Goal: Task Accomplishment & Management: Use online tool/utility

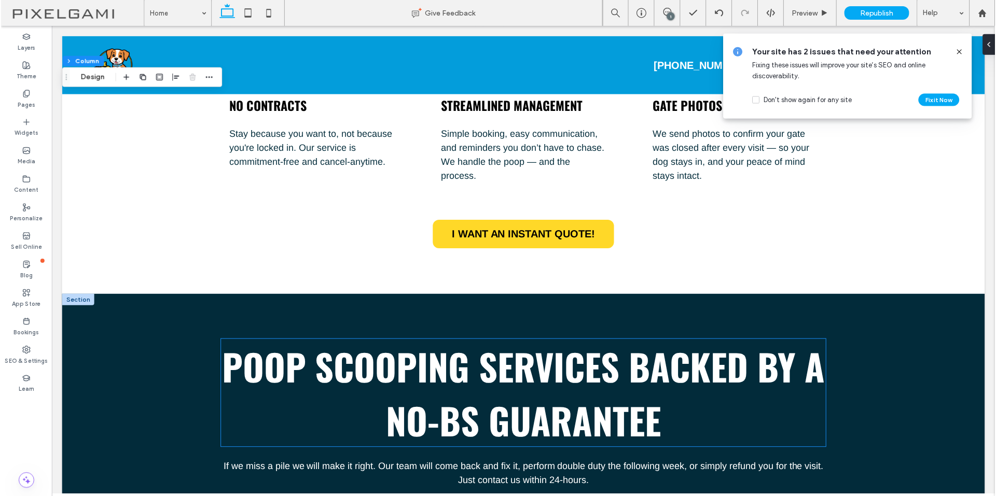
scroll to position [2645, 0]
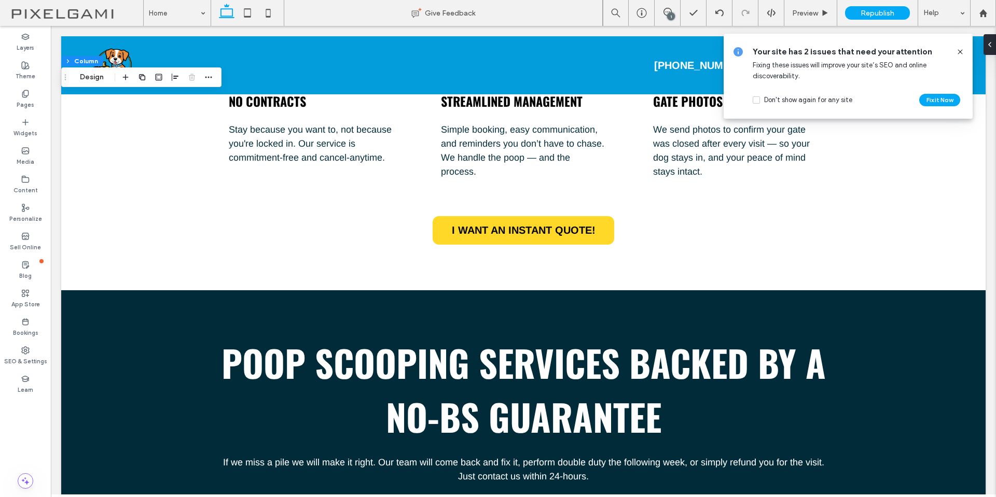
click at [964, 50] on icon at bounding box center [960, 52] width 8 height 8
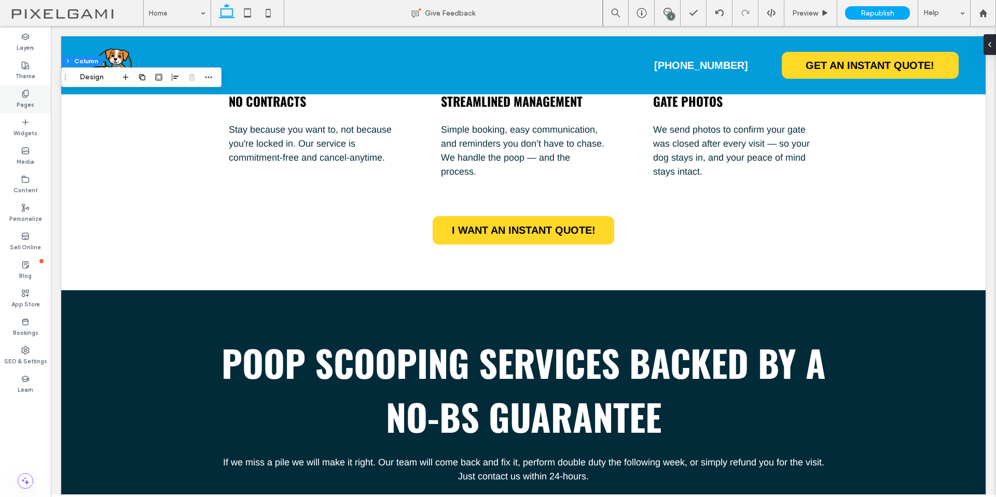
click at [25, 96] on icon at bounding box center [25, 94] width 8 height 8
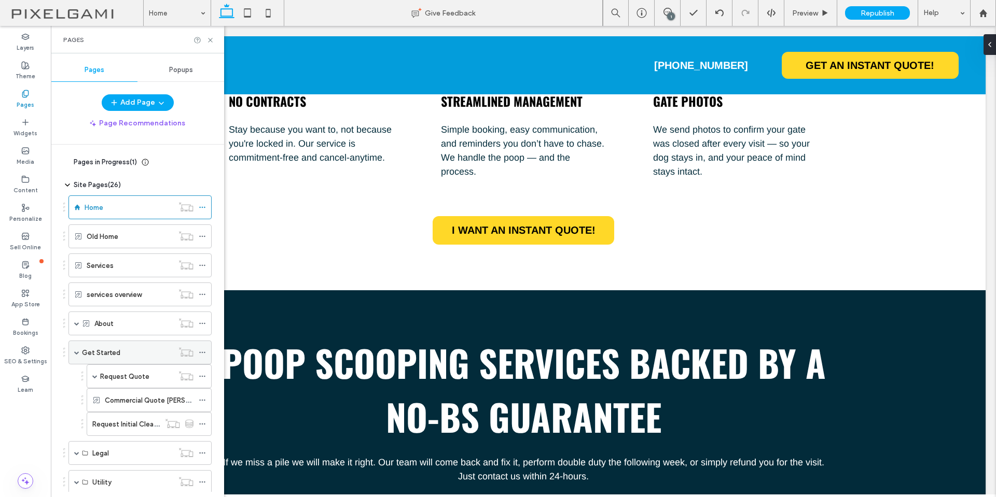
click at [108, 351] on label "Get Started" at bounding box center [101, 353] width 38 height 18
click at [213, 42] on icon at bounding box center [210, 40] width 8 height 8
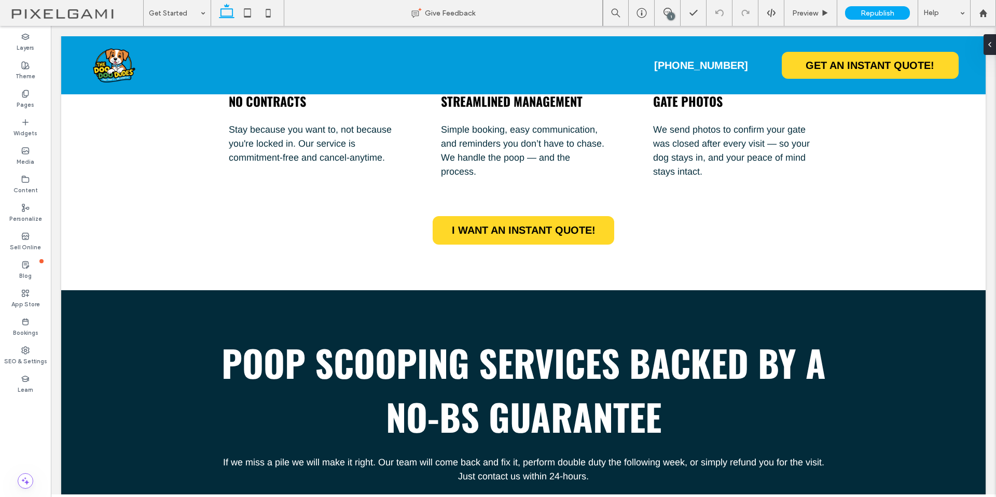
type input "******"
type input "***"
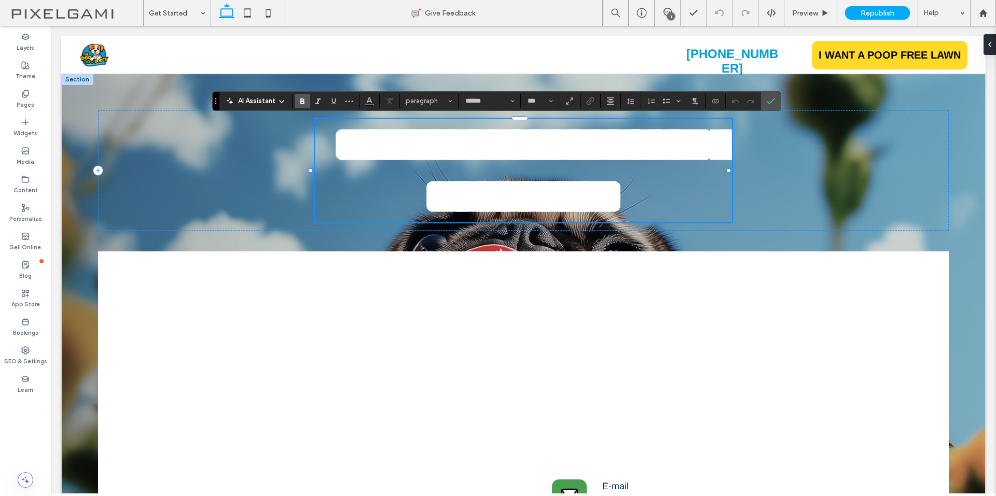
scroll to position [12, 0]
click at [417, 183] on span "**********" at bounding box center [533, 170] width 405 height 103
click at [795, 195] on div "**********" at bounding box center [523, 170] width 850 height 120
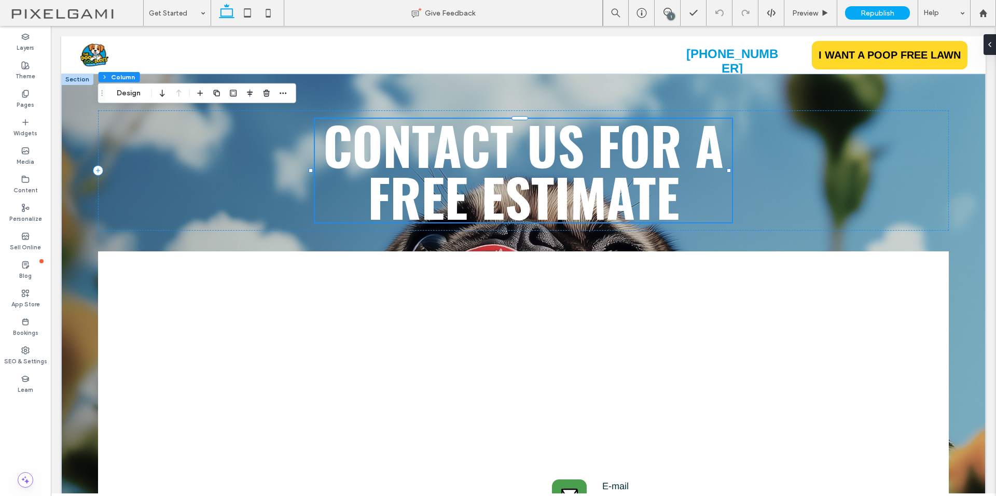
click at [517, 171] on div "Contact us For A Free Estimate" at bounding box center [523, 171] width 417 height 104
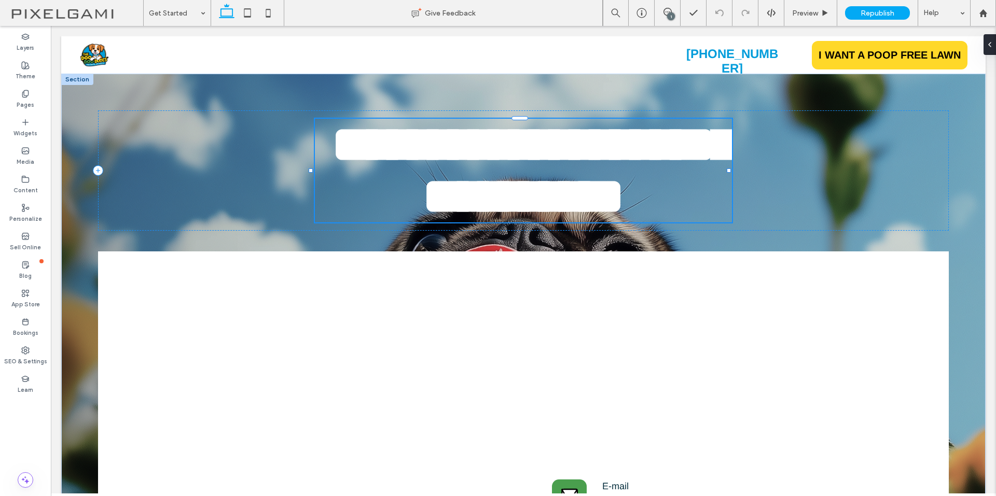
click at [517, 171] on span "**********" at bounding box center [533, 170] width 405 height 103
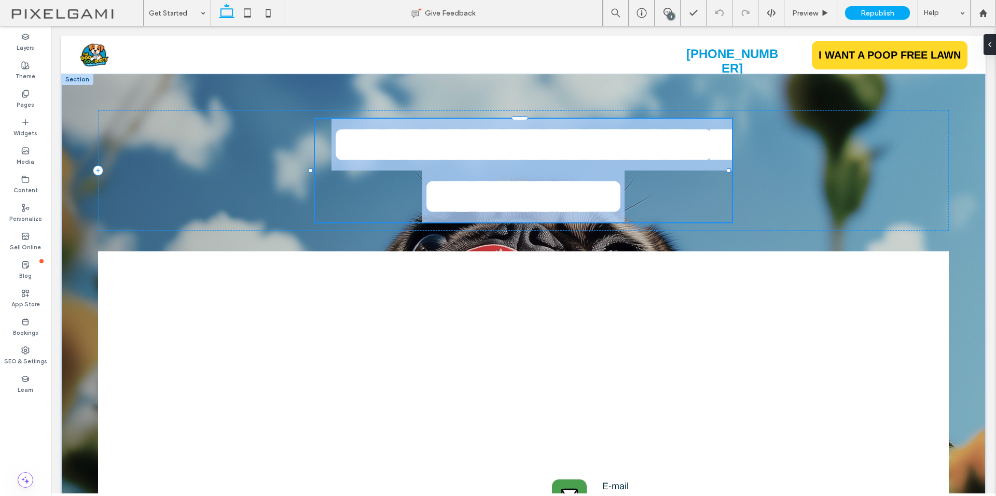
click at [517, 171] on span "**********" at bounding box center [533, 170] width 405 height 103
type input "******"
type input "***"
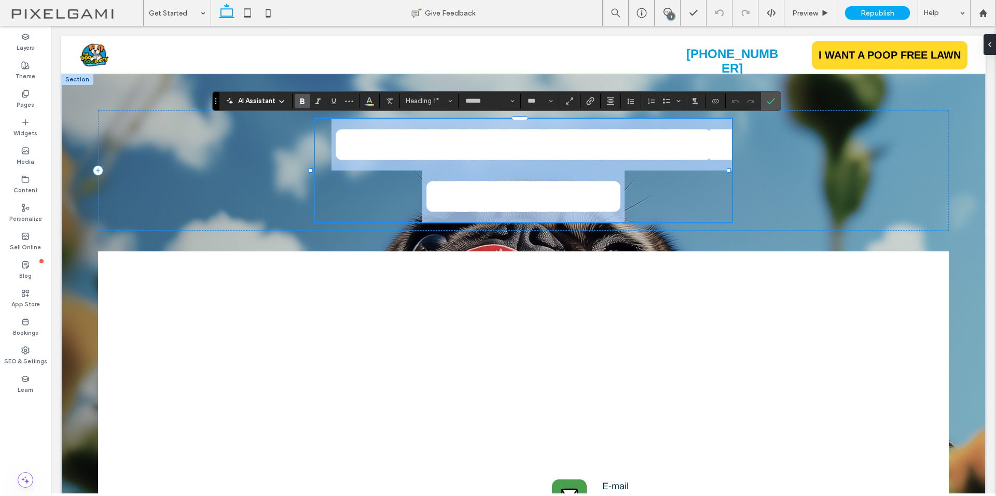
scroll to position [0, 0]
click at [627, 175] on span "**********" at bounding box center [533, 170] width 405 height 103
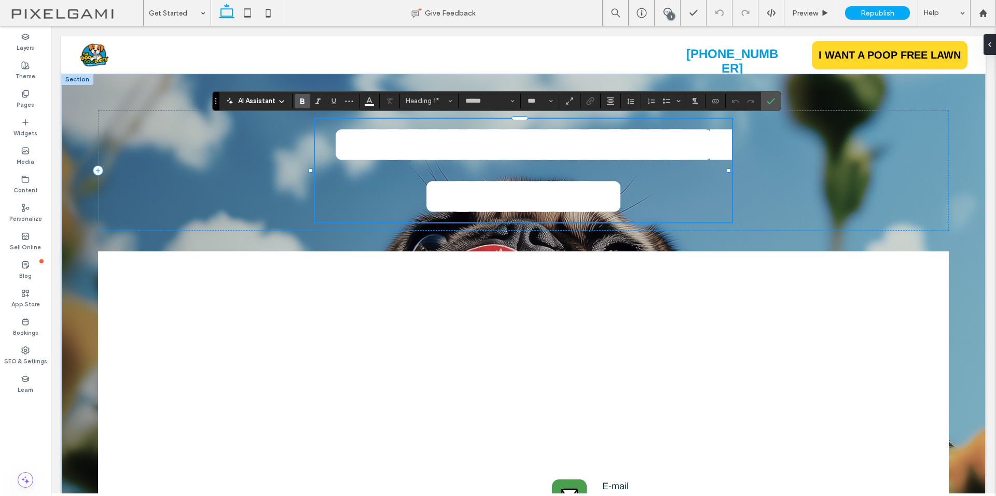
scroll to position [12, 0]
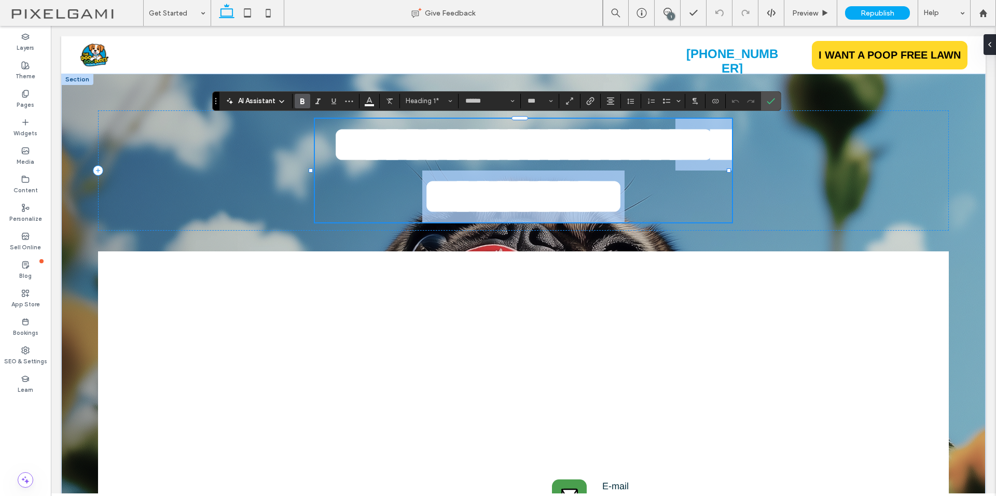
drag, startPoint x: 674, startPoint y: 194, endPoint x: 363, endPoint y: 203, distance: 310.8
click at [363, 203] on h1 "**********" at bounding box center [523, 171] width 417 height 104
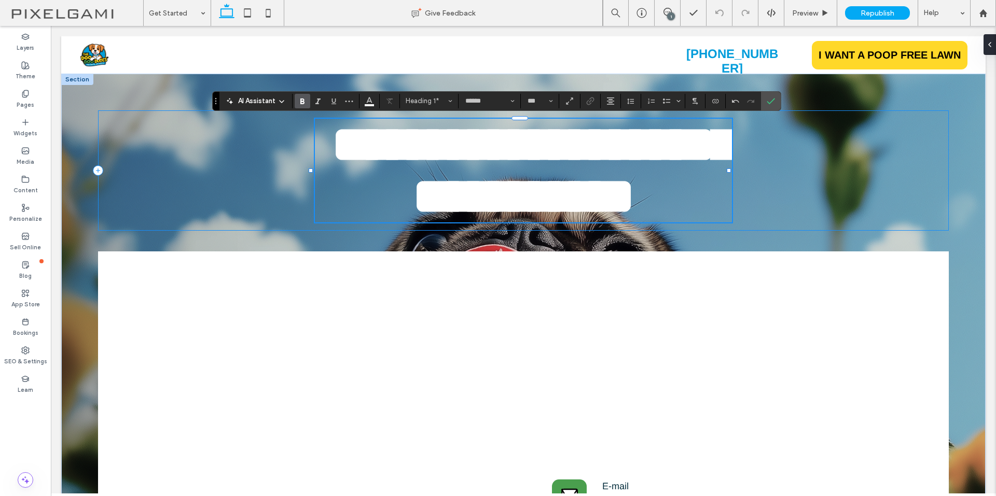
click at [815, 226] on div "**********" at bounding box center [523, 170] width 850 height 120
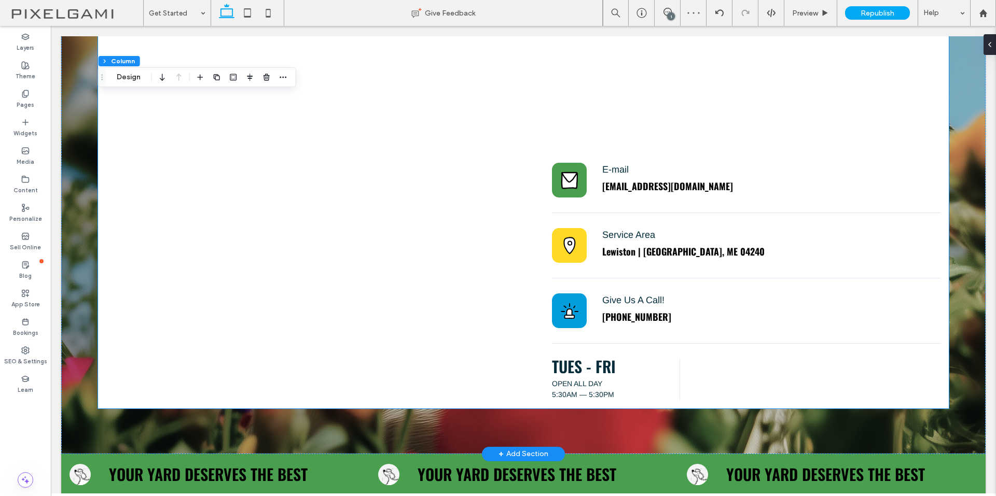
scroll to position [207, 0]
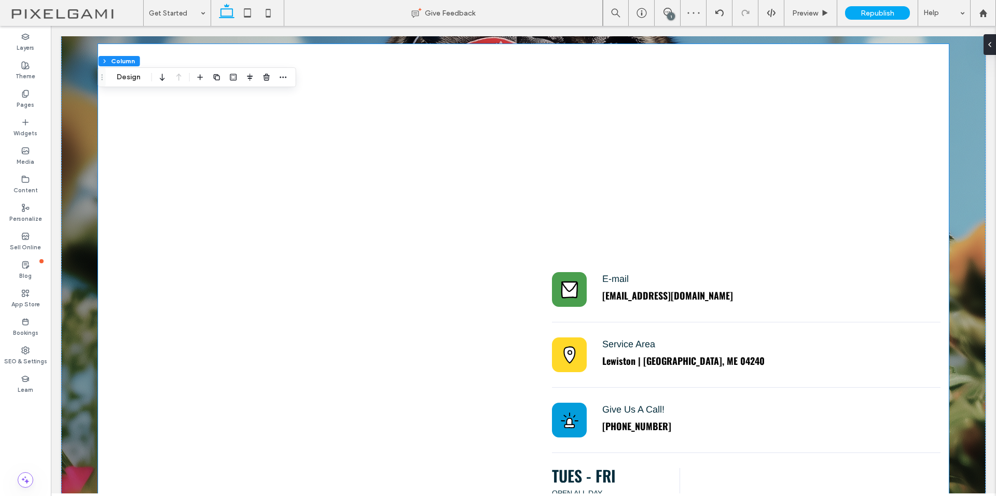
click at [622, 211] on div "E-mail [EMAIL_ADDRESS][DOMAIN_NAME] Service Area [GEOGRAPHIC_DATA] | [GEOGRAPHI…" at bounding box center [746, 281] width 405 height 474
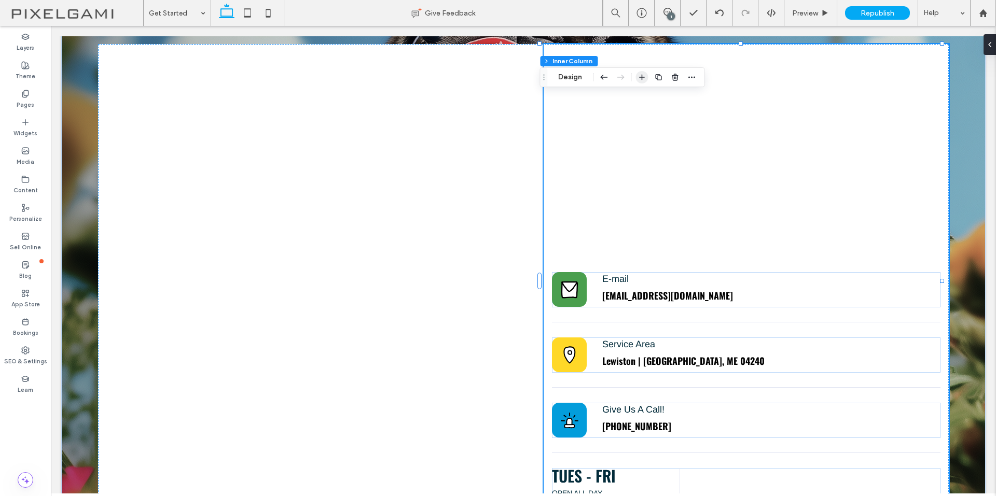
click at [643, 81] on icon "button" at bounding box center [641, 77] width 8 height 8
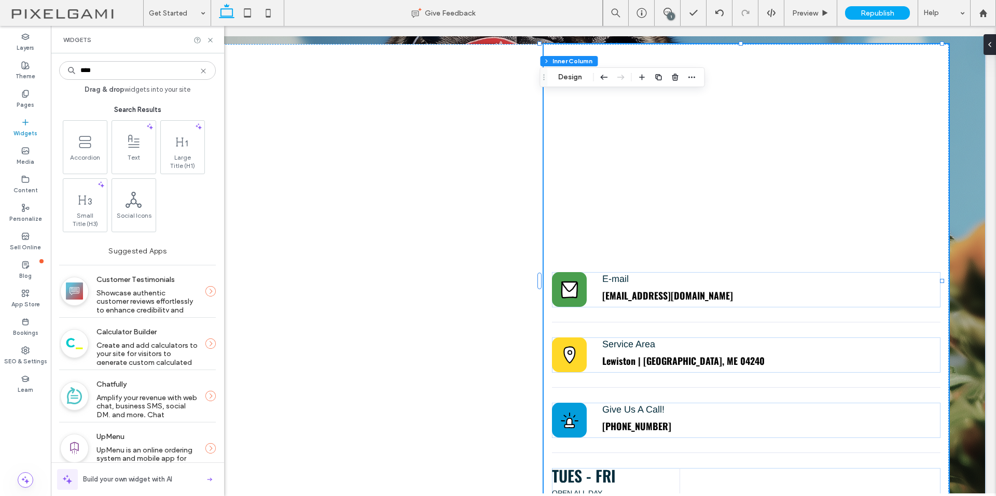
click at [100, 76] on input "****" at bounding box center [137, 70] width 157 height 19
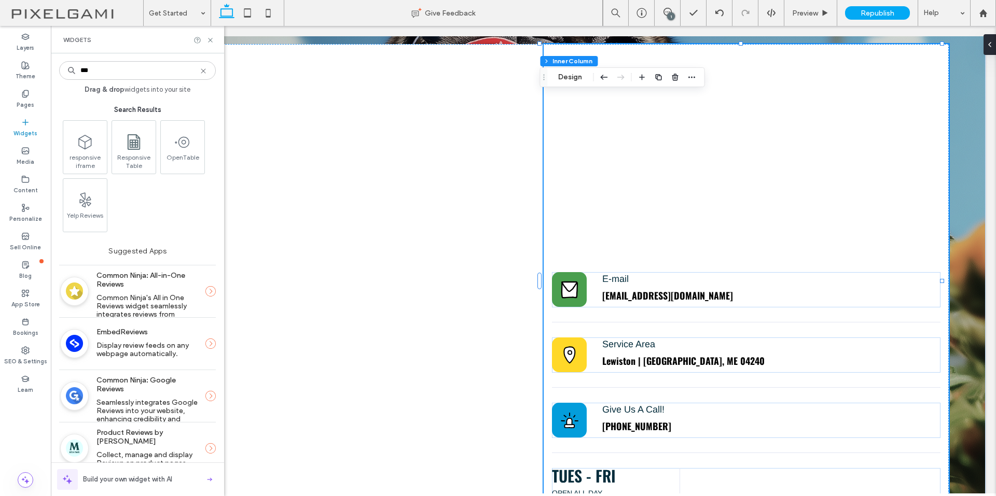
click at [94, 74] on input "***" at bounding box center [137, 70] width 157 height 19
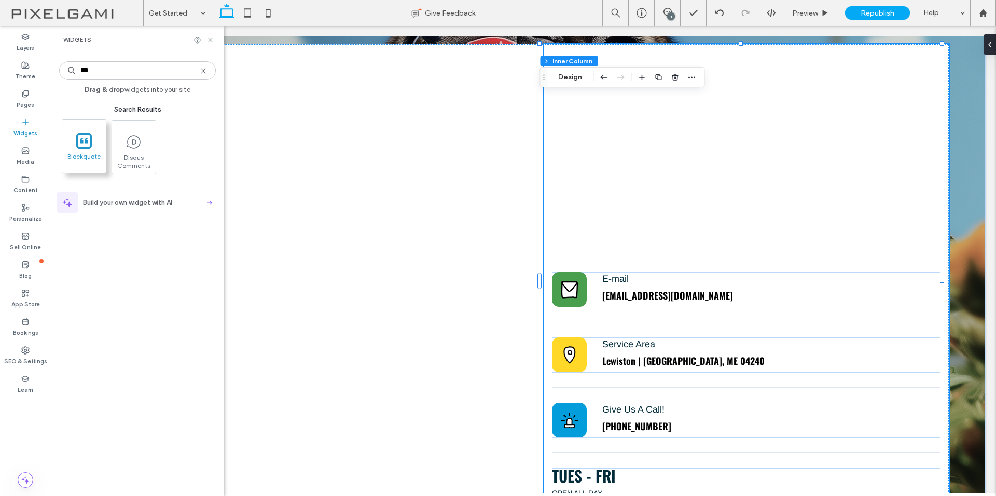
type input "***"
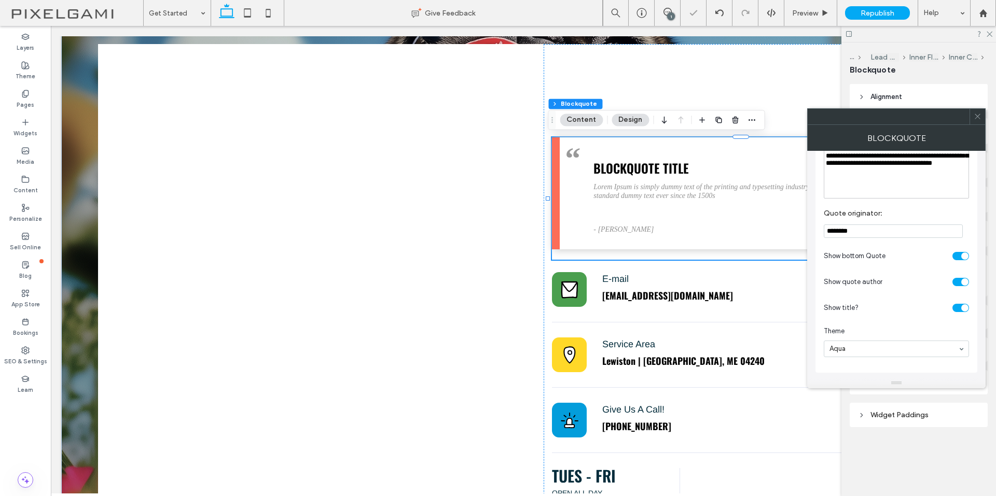
scroll to position [94, 0]
click at [979, 116] on icon at bounding box center [978, 117] width 8 height 8
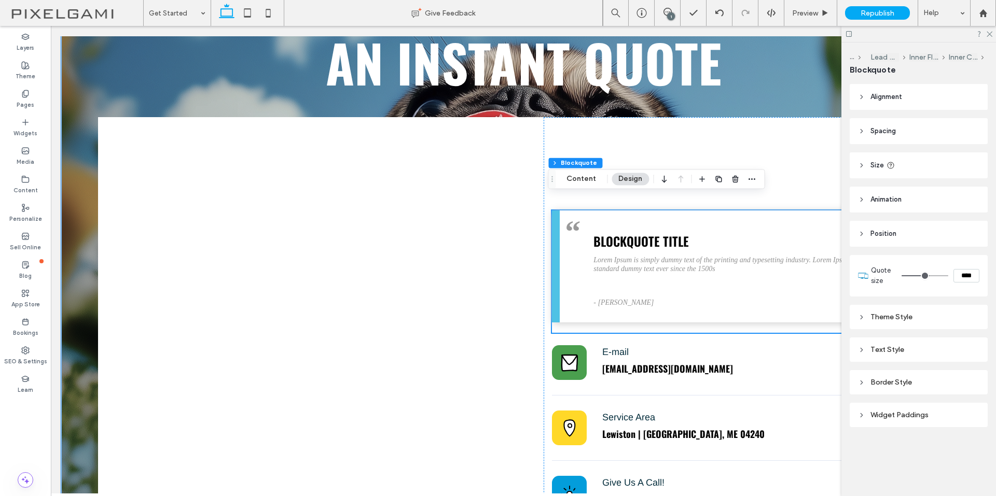
scroll to position [129, 0]
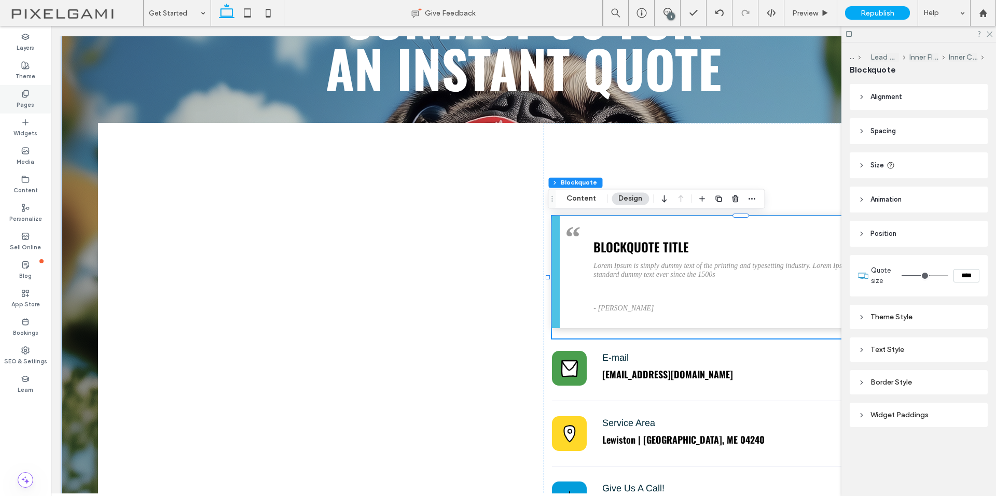
click at [21, 99] on label "Pages" at bounding box center [26, 103] width 18 height 11
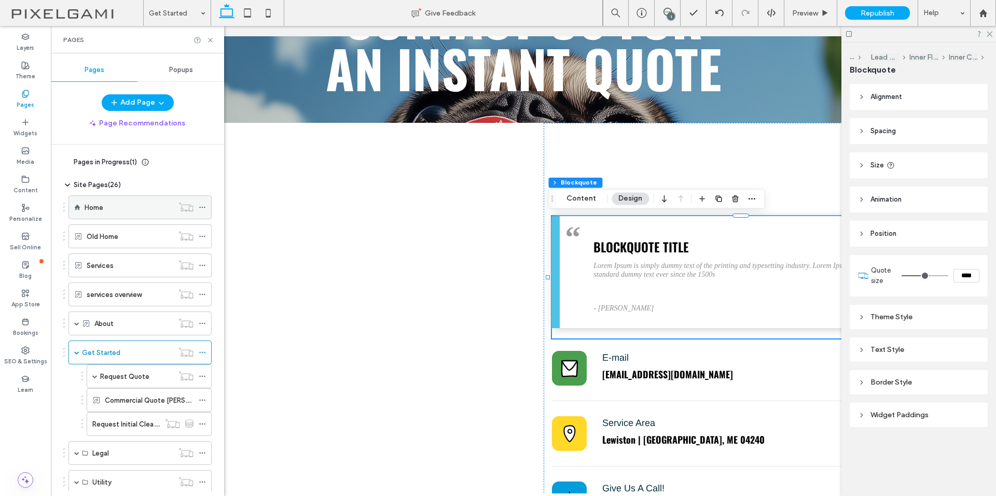
click at [121, 205] on div "Home" at bounding box center [129, 207] width 89 height 11
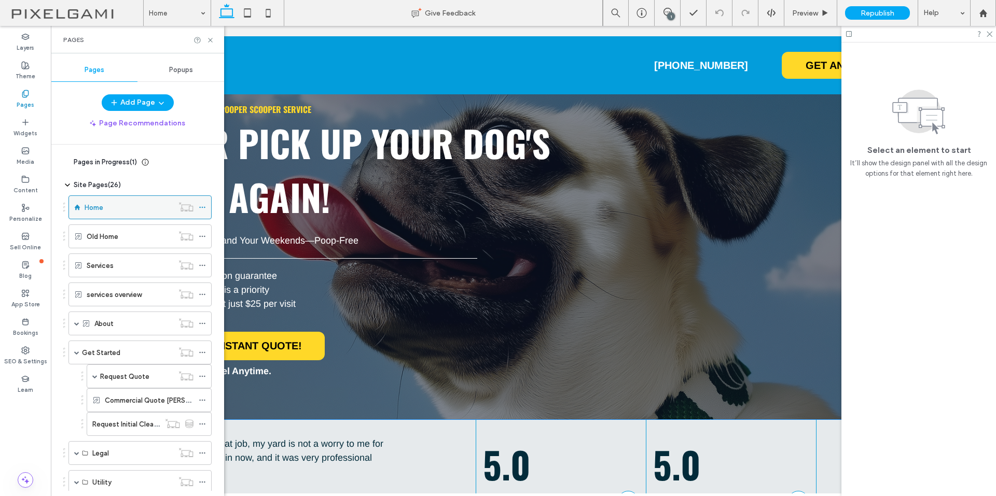
scroll to position [207, 0]
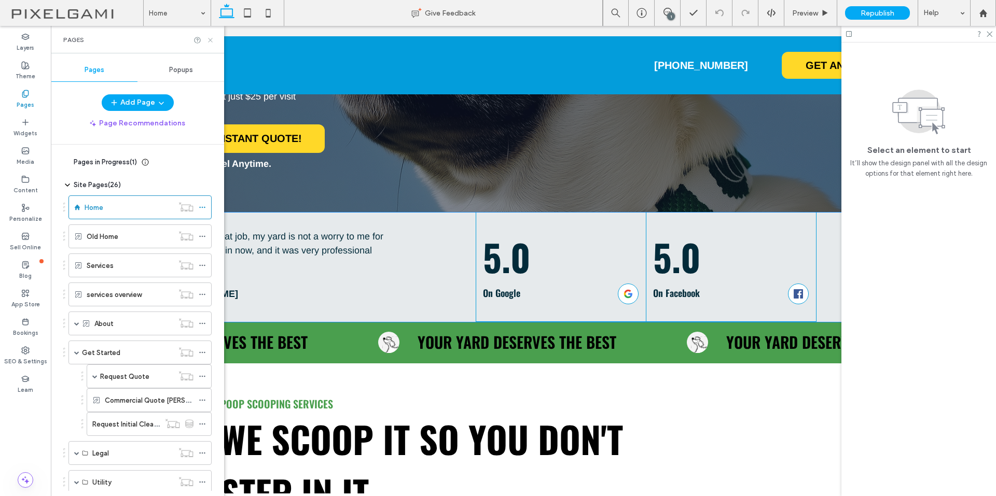
click at [212, 41] on use at bounding box center [210, 40] width 4 height 4
click at [211, 94] on div at bounding box center [523, 94] width 924 height 0
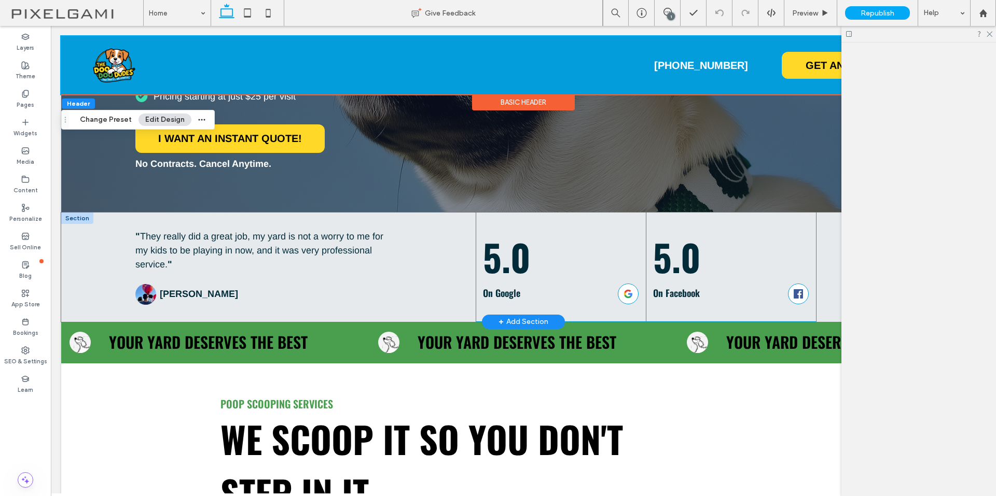
click at [245, 274] on div "" They really did a great job, my yard is not a worry to me for my kids to be p…" at bounding box center [305, 267] width 341 height 109
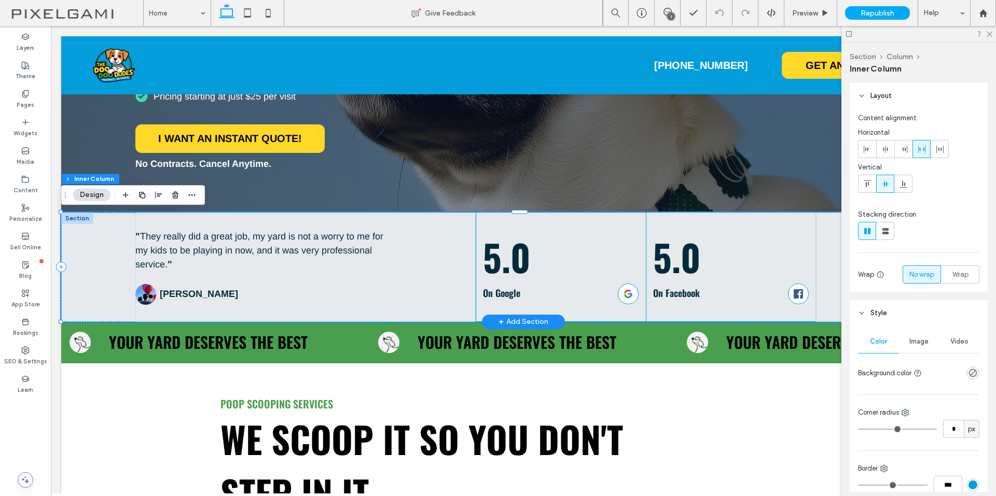
type input "**"
click at [245, 274] on div "" They really did a great job, my yard is not a worry to me for my kids to be p…" at bounding box center [305, 267] width 341 height 109
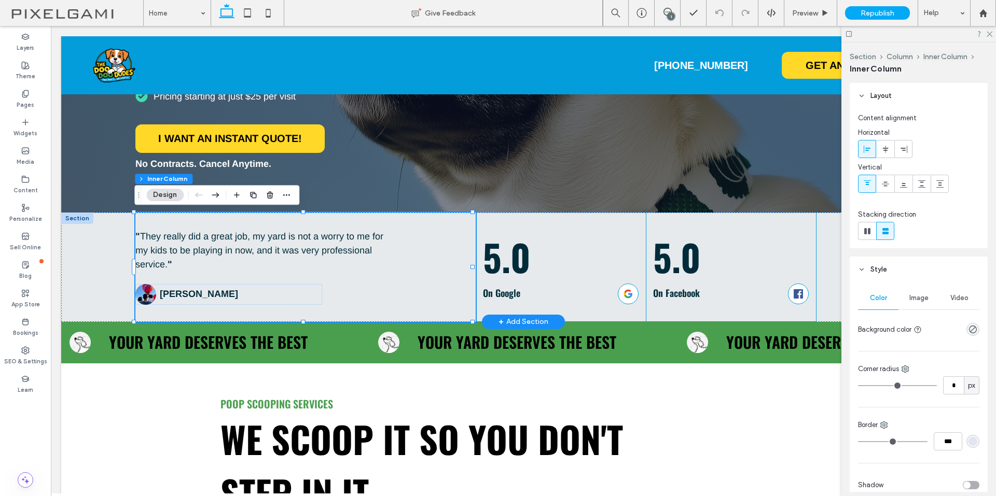
click at [445, 282] on div "" They really did a great job, my yard is not a worry to me for my kids to be p…" at bounding box center [305, 267] width 341 height 109
click at [439, 282] on div "" They really did a great job, my yard is not a worry to me for my kids to be p…" at bounding box center [305, 267] width 341 height 109
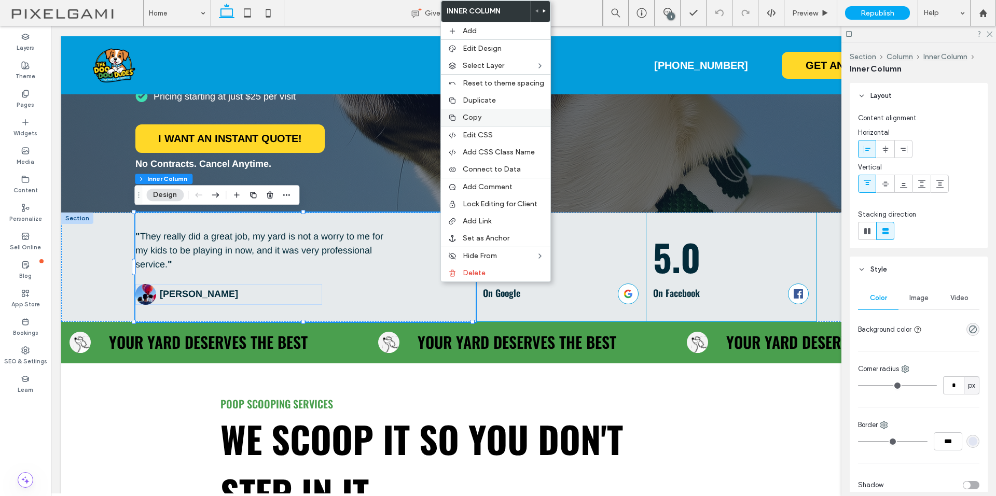
click at [480, 119] on span "Copy" at bounding box center [472, 117] width 19 height 9
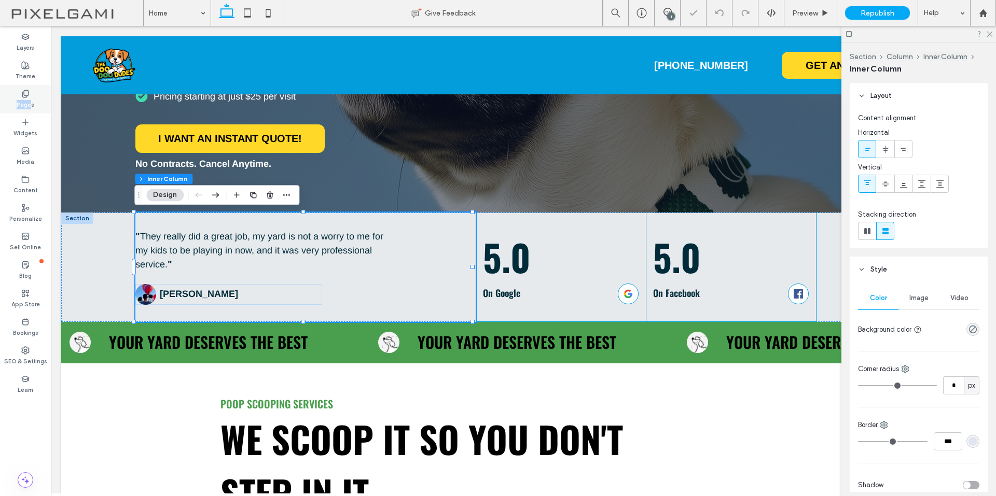
click at [30, 97] on div "Pages" at bounding box center [25, 99] width 51 height 29
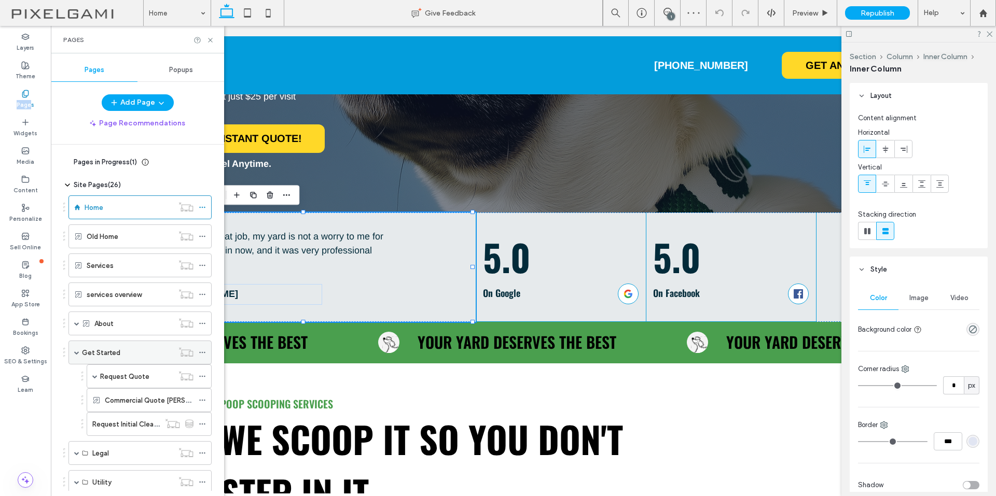
click at [118, 358] on div "Get Started" at bounding box center [127, 352] width 91 height 23
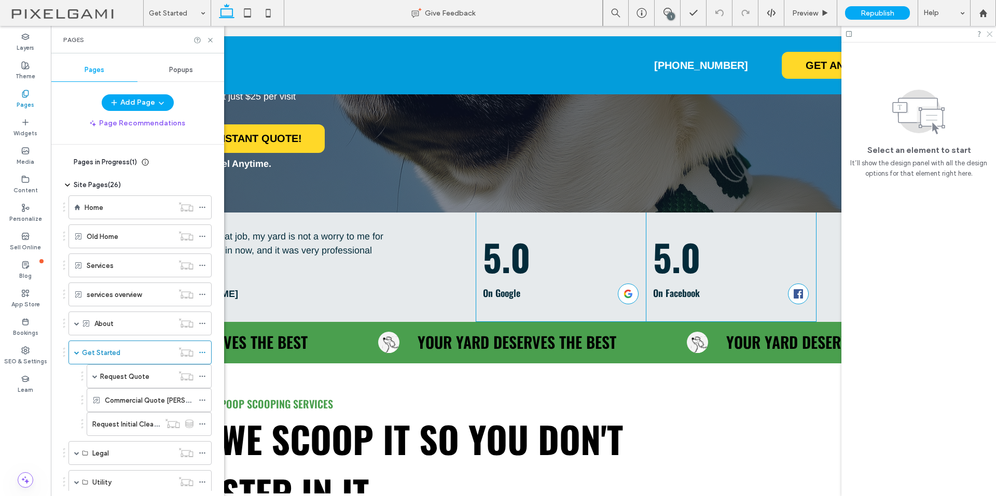
click at [989, 33] on icon at bounding box center [989, 33] width 7 height 7
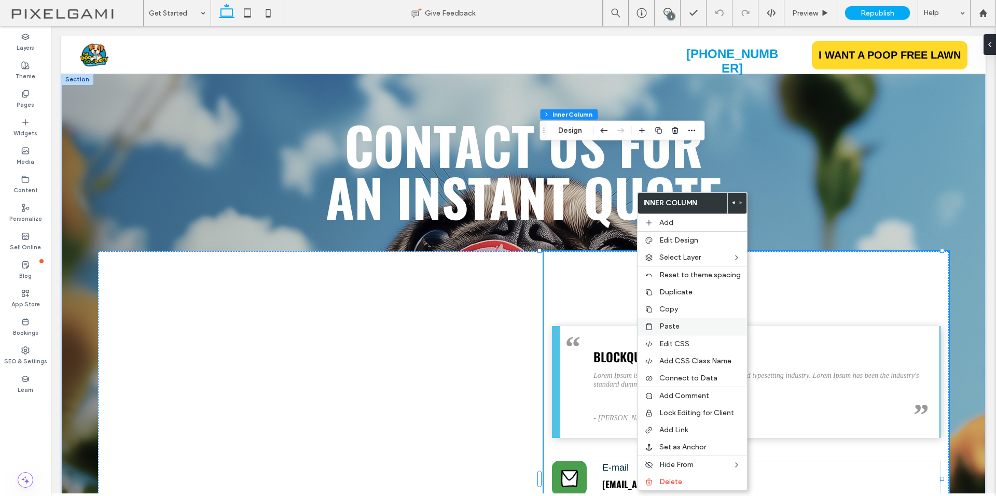
scroll to position [104, 0]
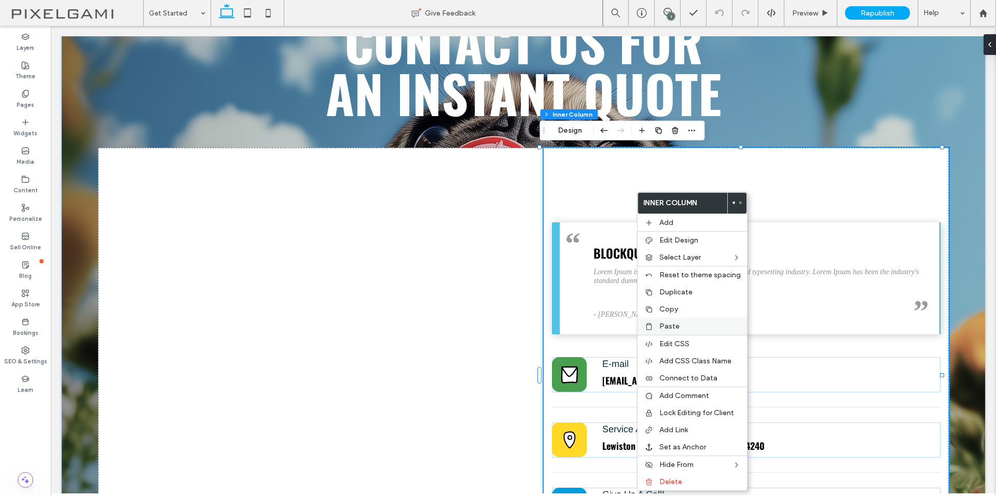
click at [677, 326] on span "Paste" at bounding box center [669, 326] width 20 height 9
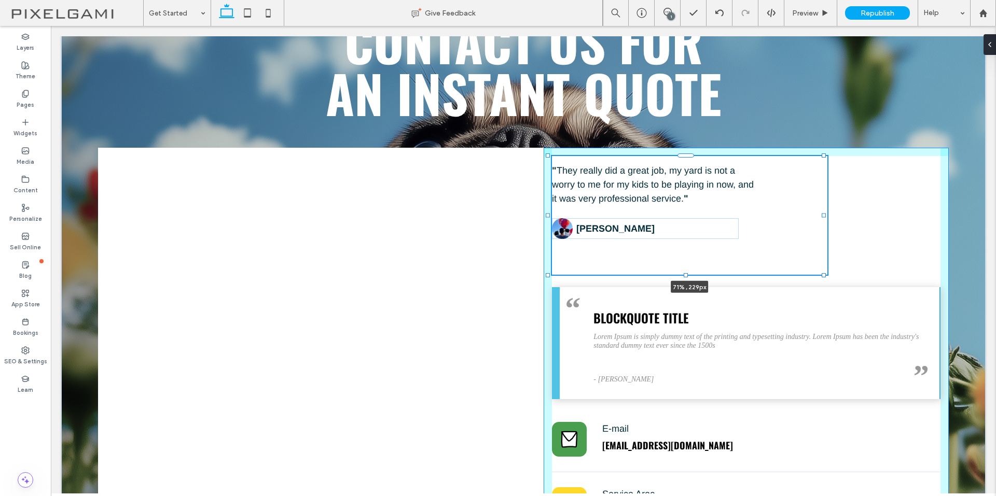
scroll to position [310, 0]
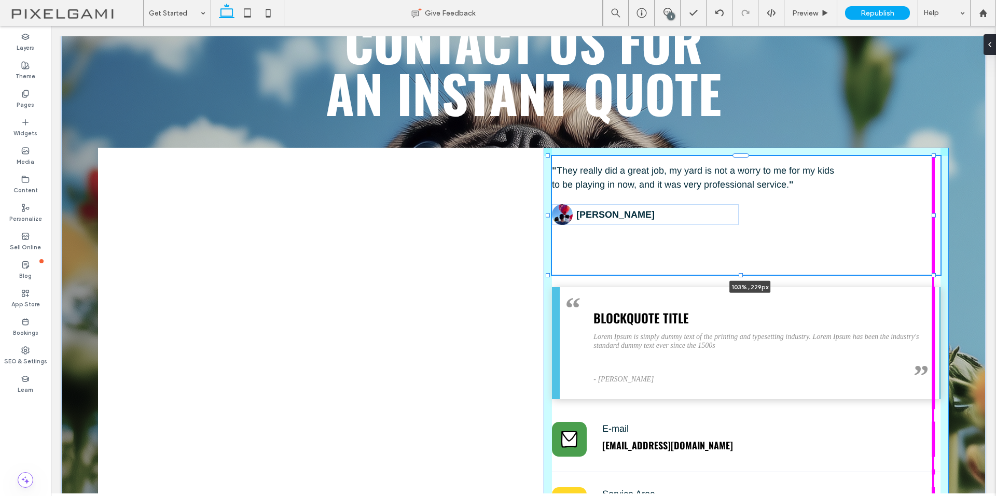
drag, startPoint x: 701, startPoint y: 215, endPoint x: 943, endPoint y: 212, distance: 241.7
click at [943, 212] on div "Contact us For An Instant Quote " They really did a great job, my yard is not a…" at bounding box center [523, 341] width 924 height 743
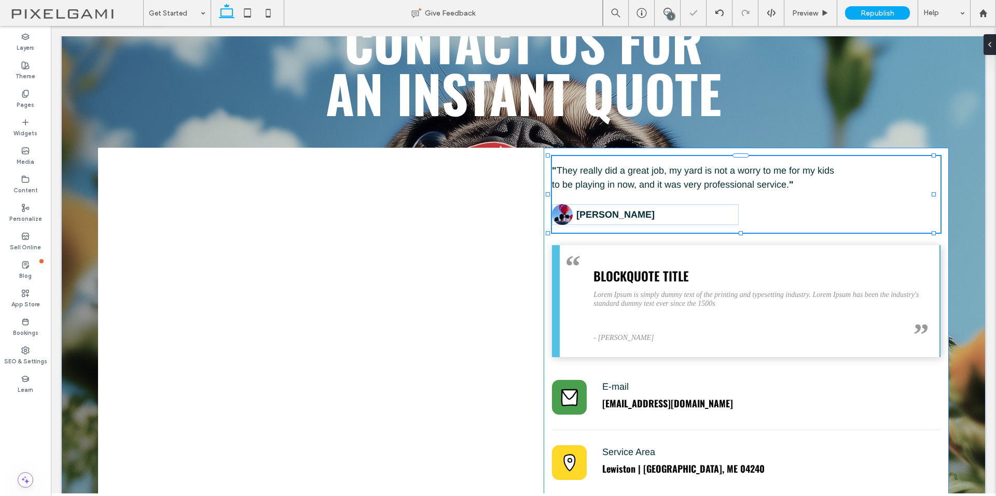
type input "***"
click at [663, 143] on span "button" at bounding box center [666, 139] width 12 height 12
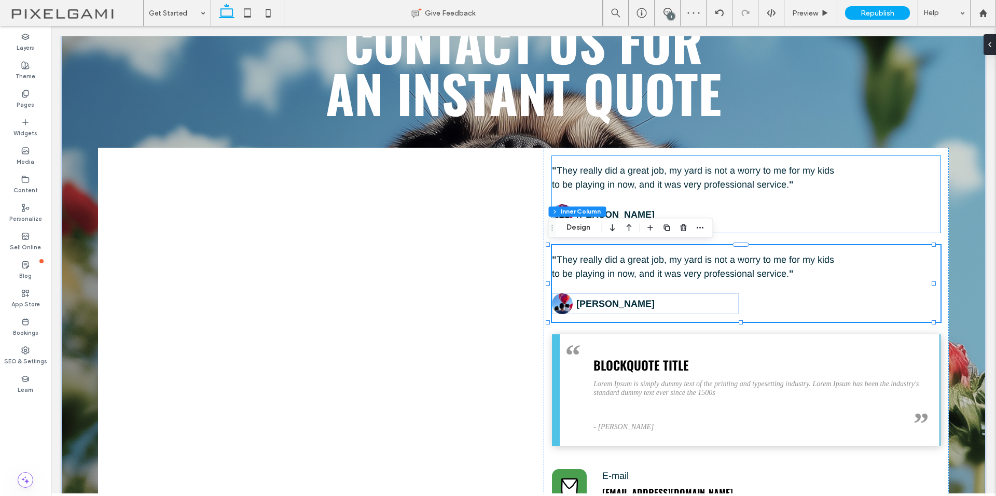
click at [869, 200] on div "" They really did a great job, my yard is not a worry to me for my kids to be p…" at bounding box center [746, 194] width 388 height 77
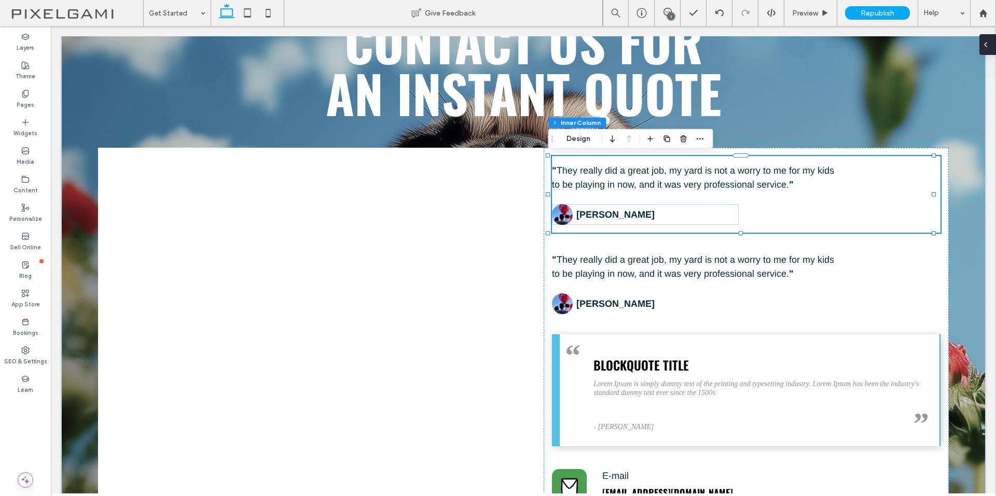
click at [990, 45] on div at bounding box center [987, 44] width 17 height 21
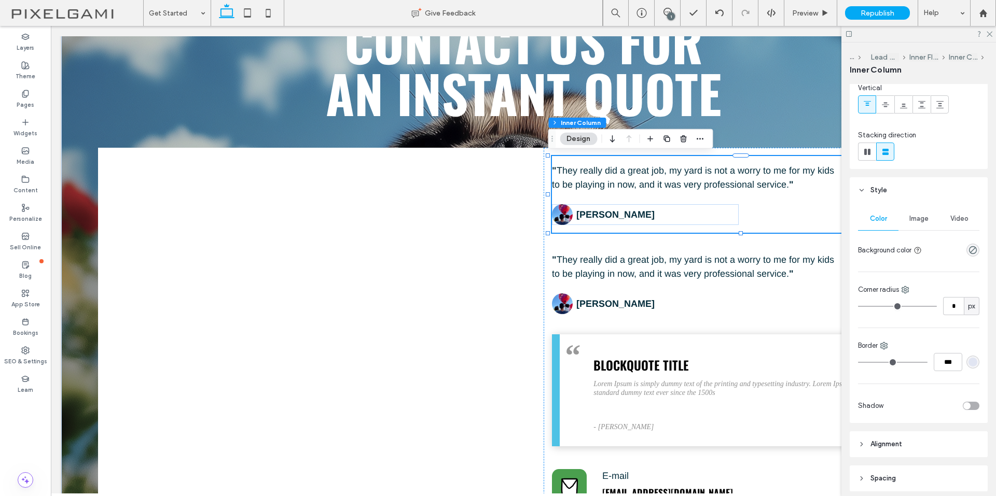
scroll to position [207, 0]
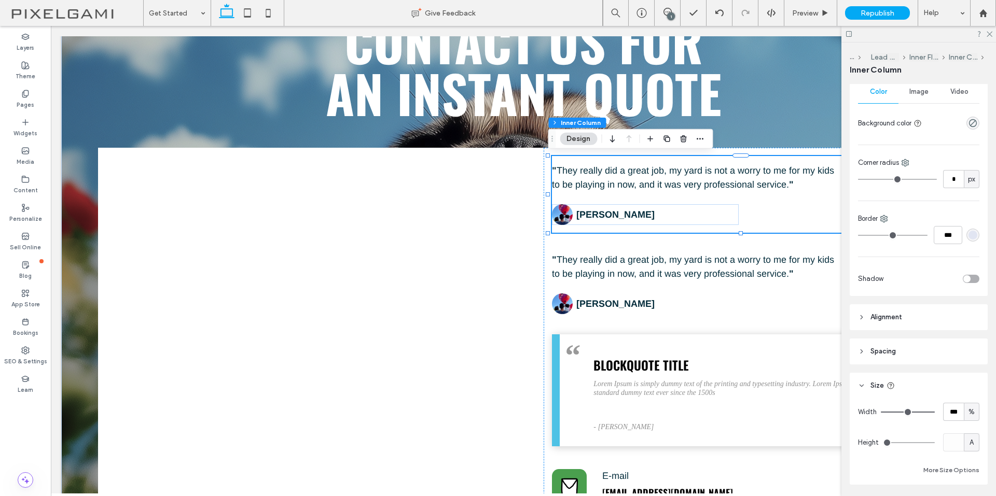
click at [970, 414] on div "%" at bounding box center [971, 412] width 10 height 10
click at [969, 397] on div "A" at bounding box center [966, 394] width 15 height 18
type input "*"
click at [774, 258] on span "They really did a great job, my yard is not a worry to me for my kids to be pla…" at bounding box center [693, 267] width 282 height 24
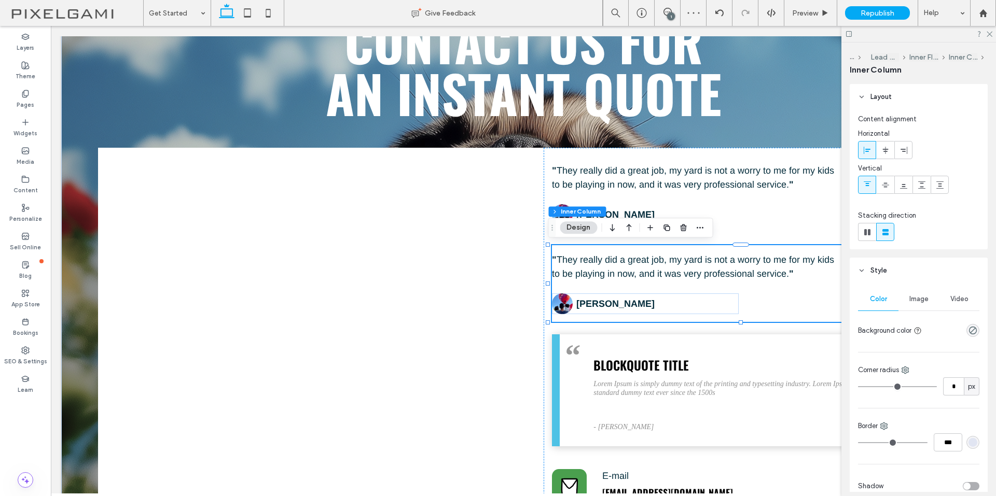
click at [993, 35] on div at bounding box center [918, 34] width 155 height 16
click at [991, 34] on icon at bounding box center [989, 33] width 7 height 7
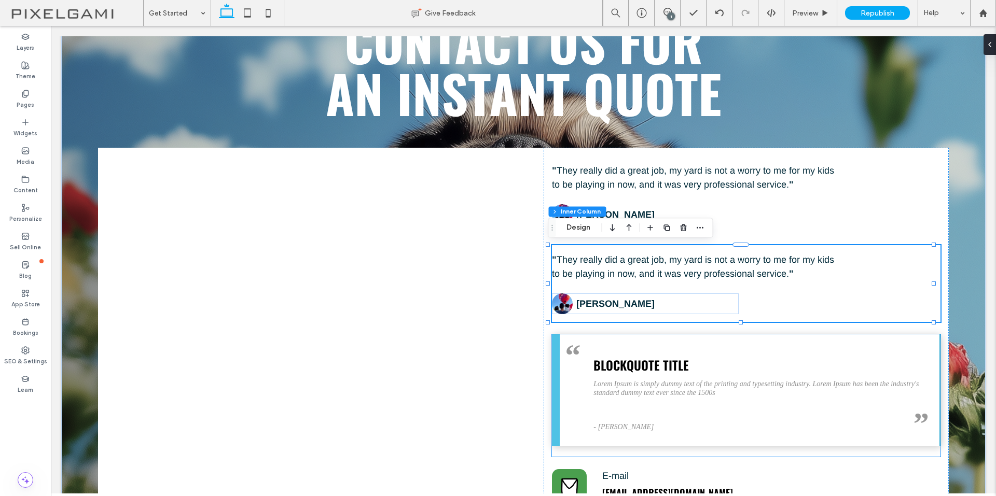
click at [817, 366] on h3 "Blockquote Title" at bounding box center [760, 365] width 335 height 15
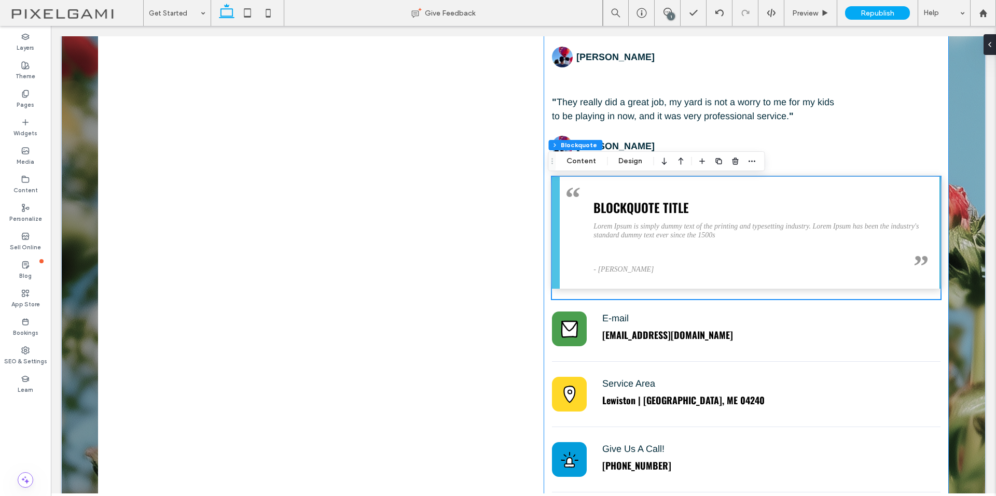
scroll to position [259, 0]
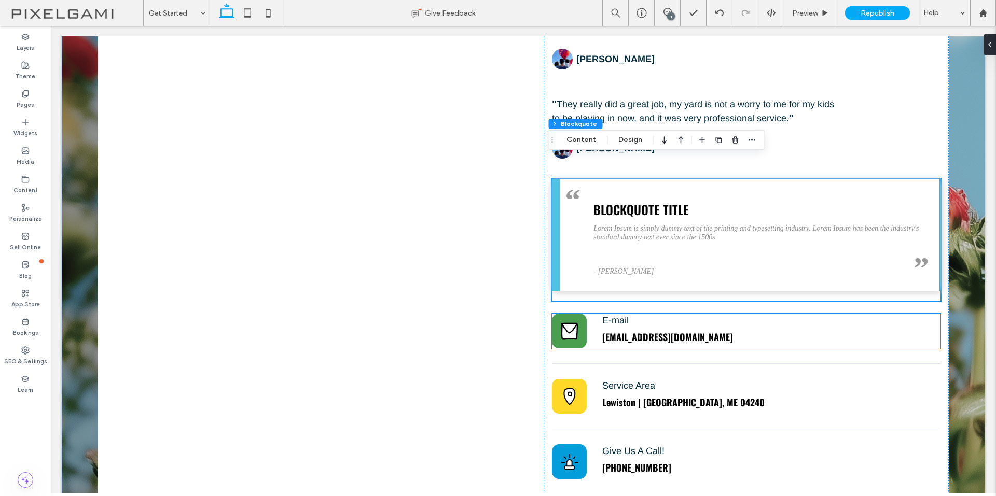
click at [789, 286] on div "" They really did a great job, my yard is not a worry to me for my kids to be p…" at bounding box center [746, 275] width 405 height 567
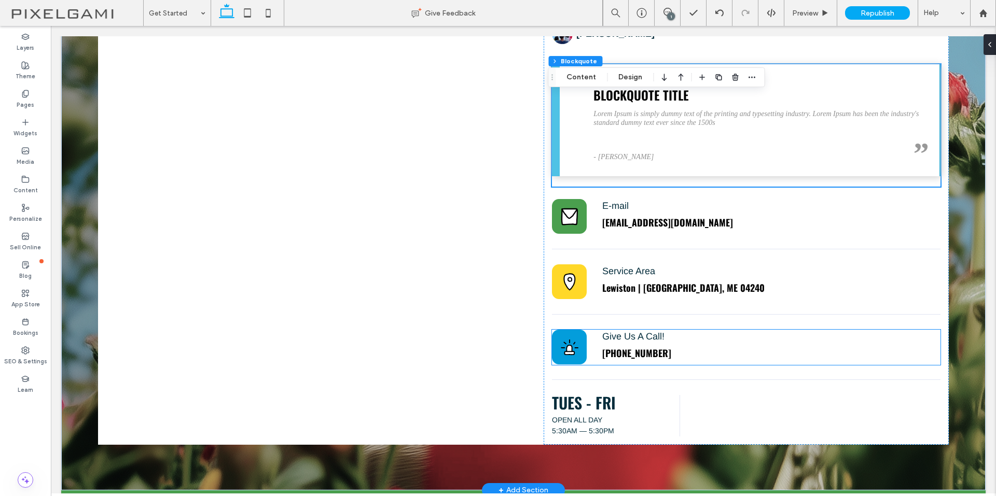
scroll to position [363, 0]
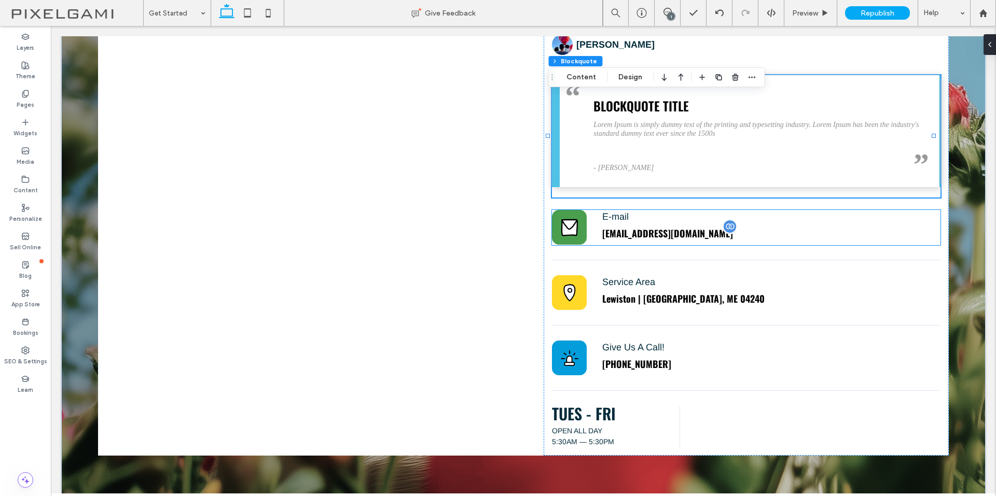
click at [796, 230] on h5 "[EMAIL_ADDRESS][DOMAIN_NAME]" at bounding box center [745, 233] width 286 height 13
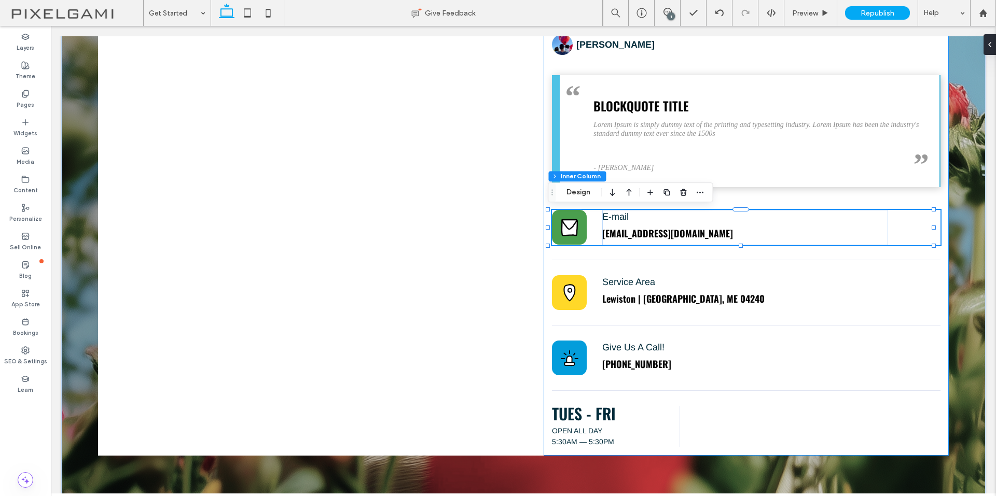
click at [793, 199] on div "" They really did a great job, my yard is not a worry to me for my kids to be p…" at bounding box center [746, 171] width 405 height 567
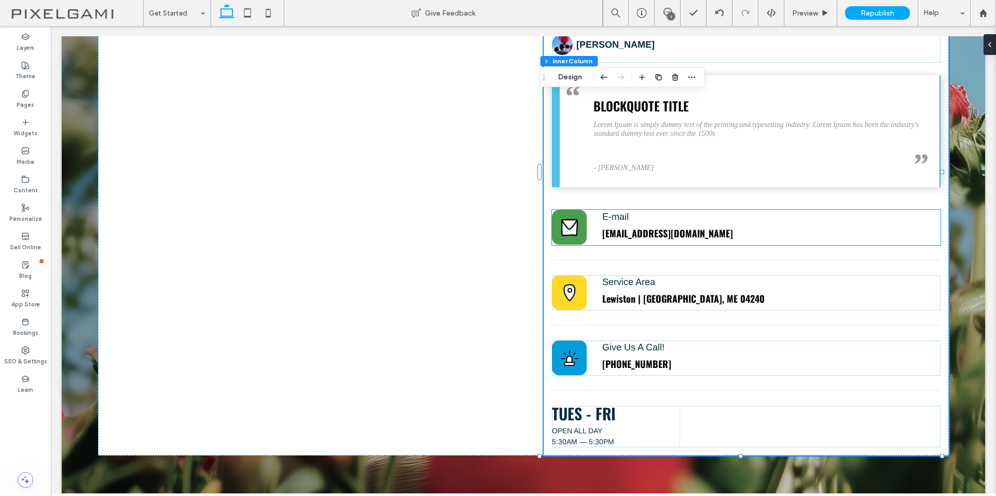
click at [800, 217] on p "E-mail" at bounding box center [745, 217] width 286 height 14
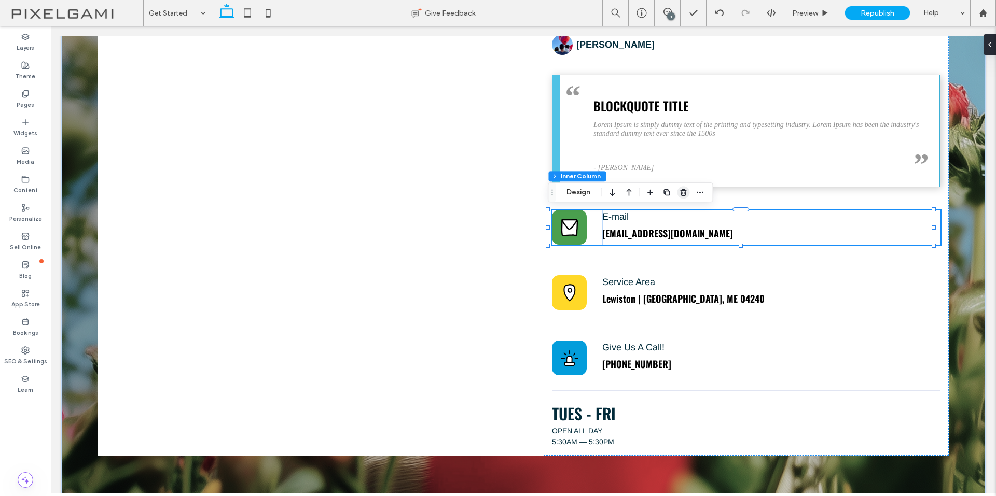
click at [684, 195] on icon "button" at bounding box center [683, 192] width 8 height 8
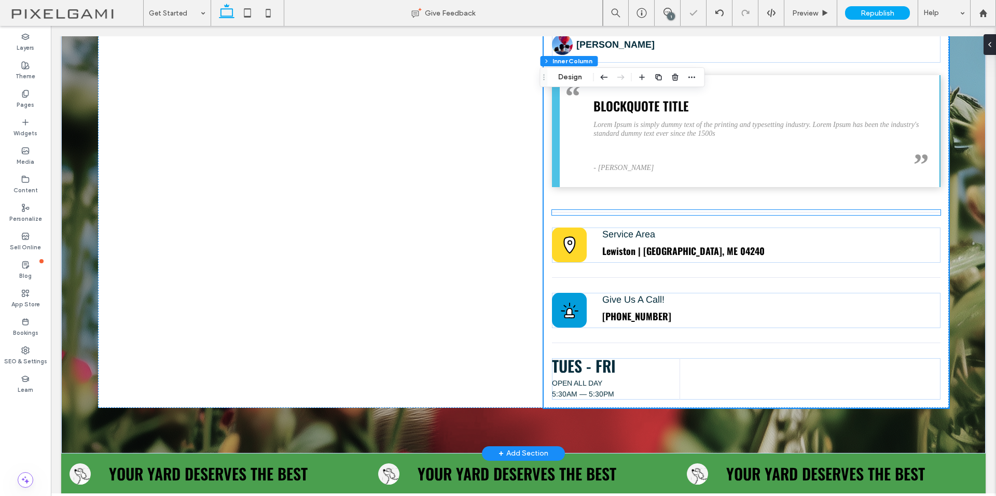
scroll to position [339, 0]
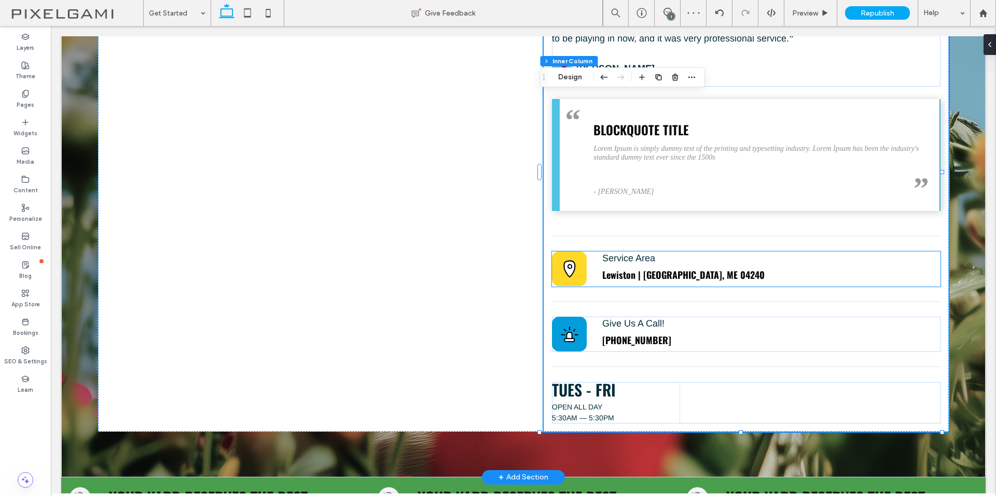
click at [781, 268] on h5 "Lewiston | [GEOGRAPHIC_DATA], ME 04240" at bounding box center [745, 274] width 286 height 13
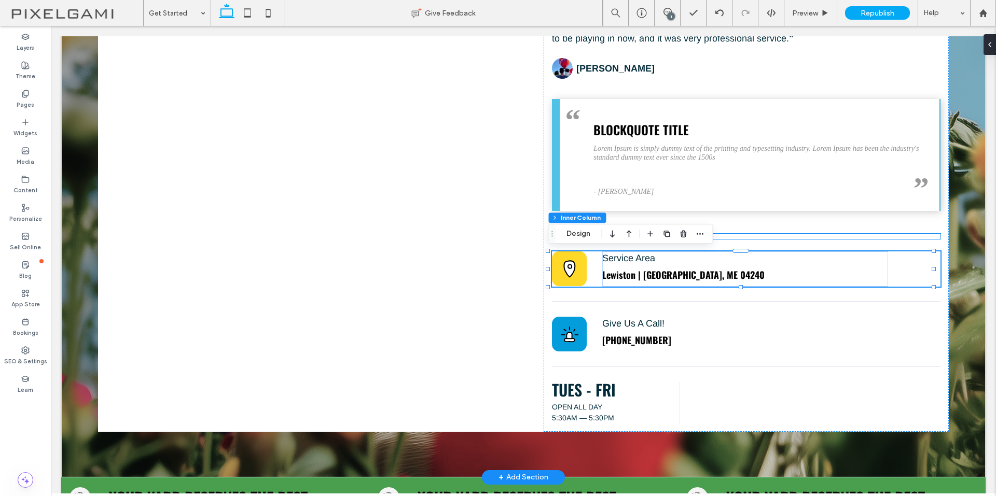
click at [775, 238] on div at bounding box center [746, 236] width 388 height 5
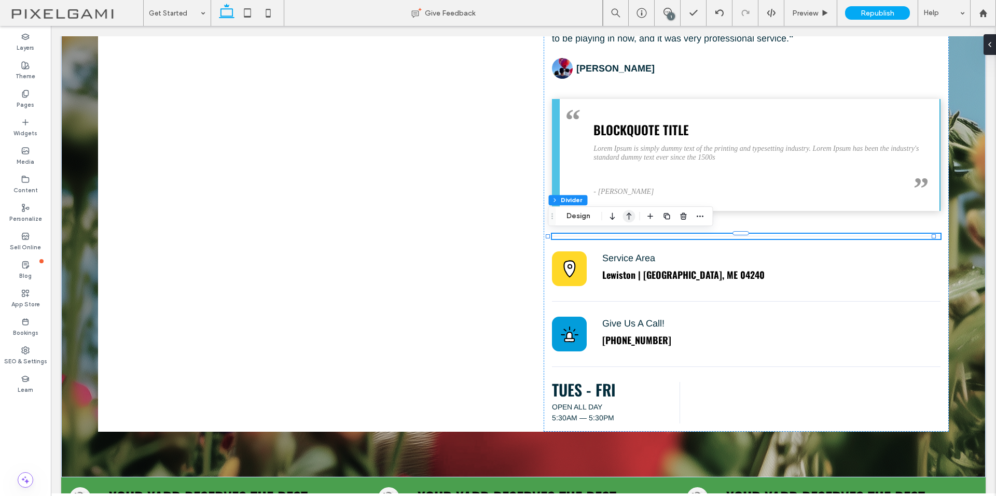
click at [630, 216] on icon "button" at bounding box center [628, 216] width 12 height 19
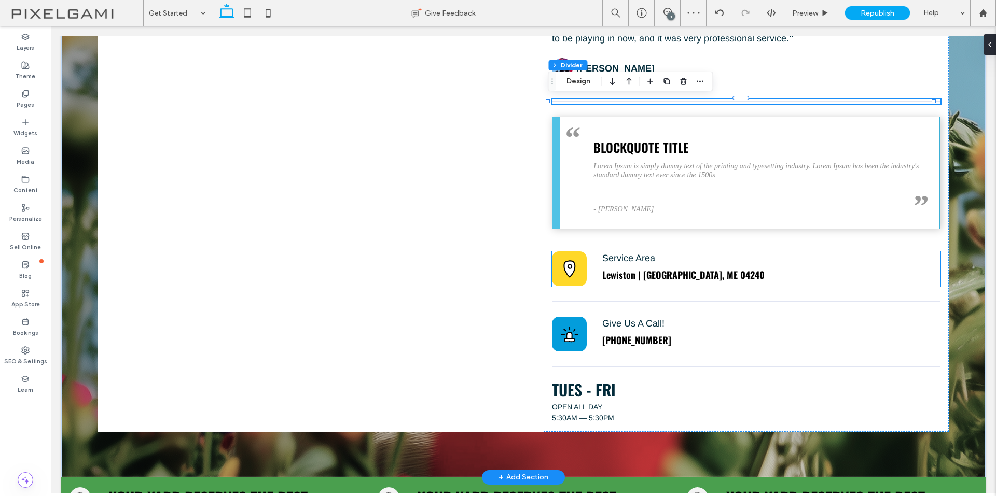
click at [731, 263] on p "Service Area" at bounding box center [745, 259] width 286 height 14
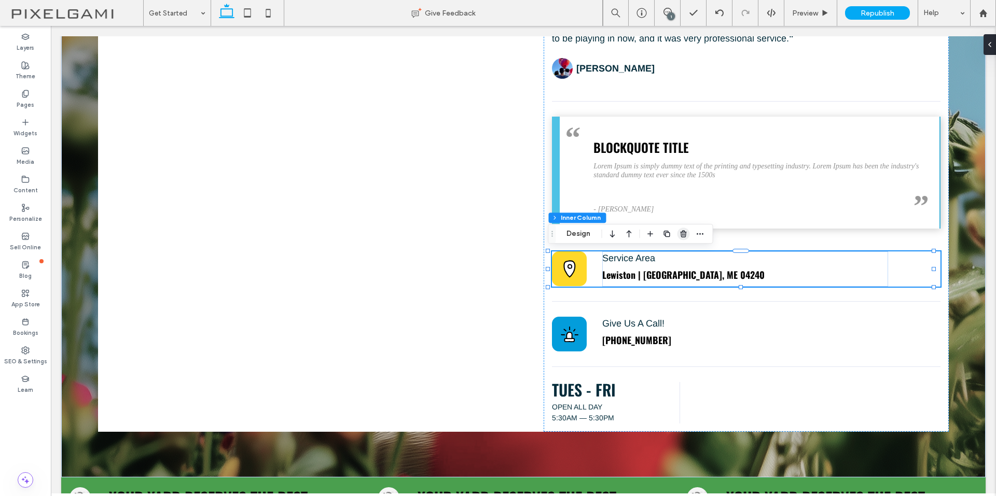
click at [690, 237] on div at bounding box center [675, 234] width 62 height 19
click at [685, 237] on use "button" at bounding box center [683, 233] width 6 height 7
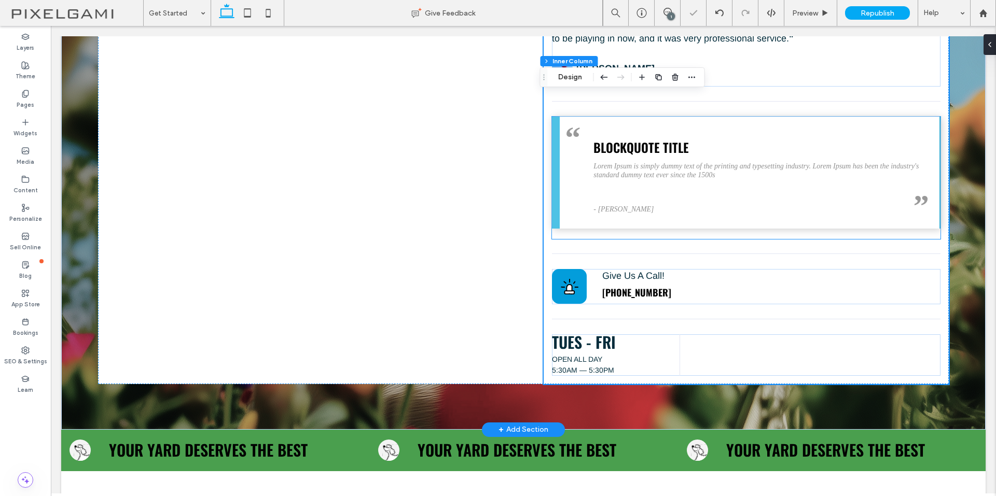
scroll to position [315, 0]
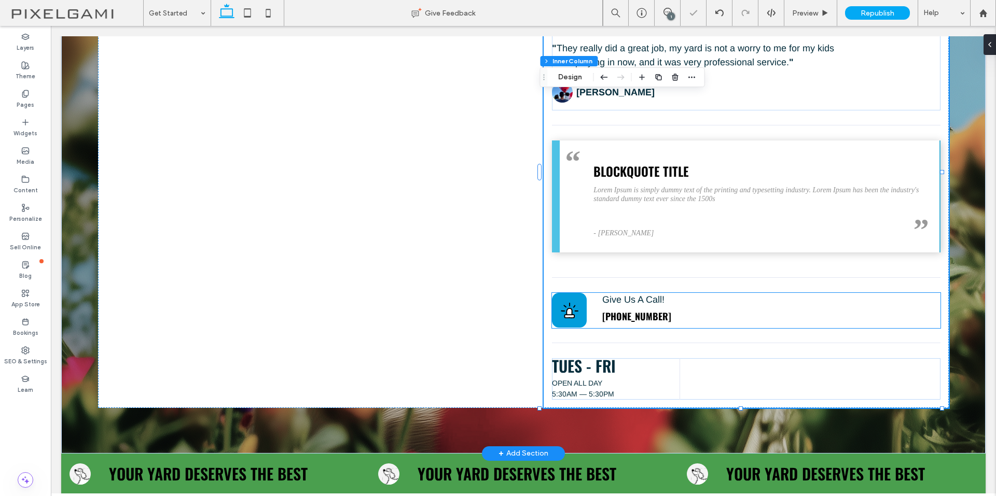
click at [683, 295] on p "Give Us A Call!" at bounding box center [745, 300] width 286 height 14
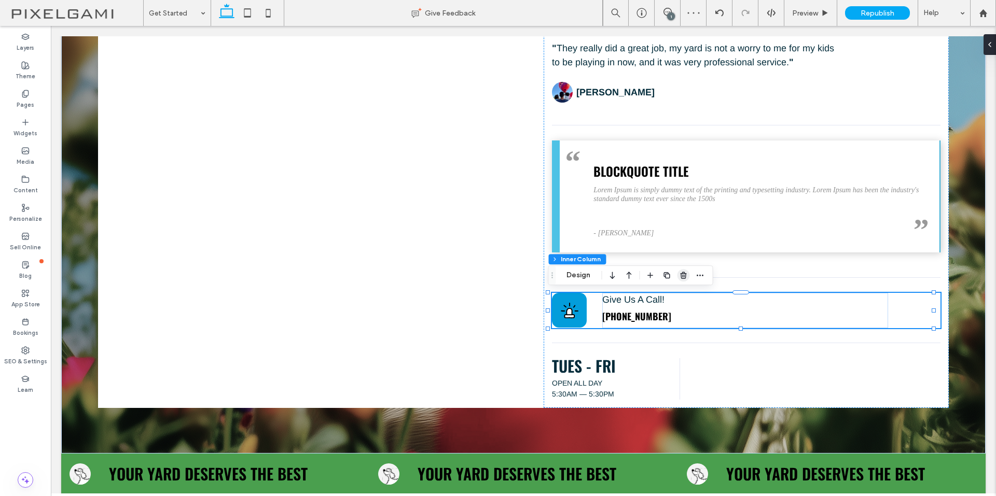
click at [682, 275] on icon "button" at bounding box center [683, 275] width 8 height 8
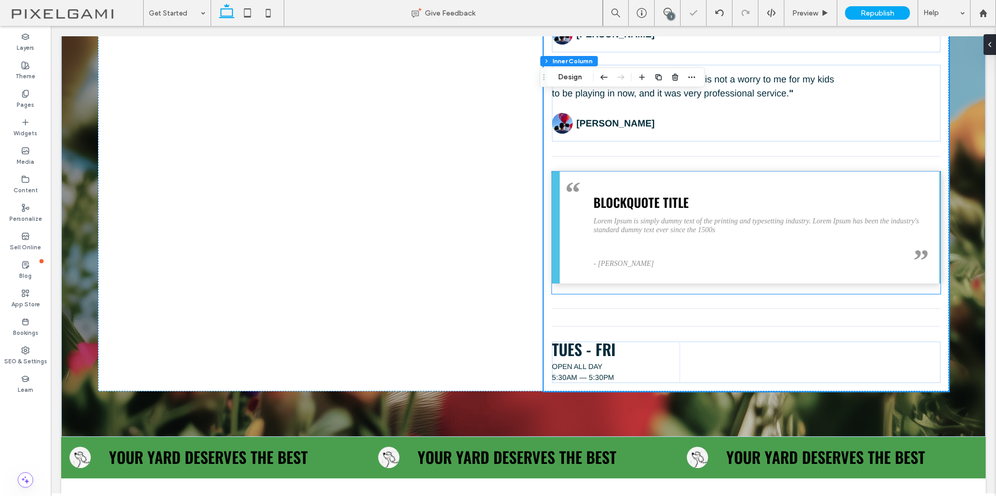
scroll to position [308, 0]
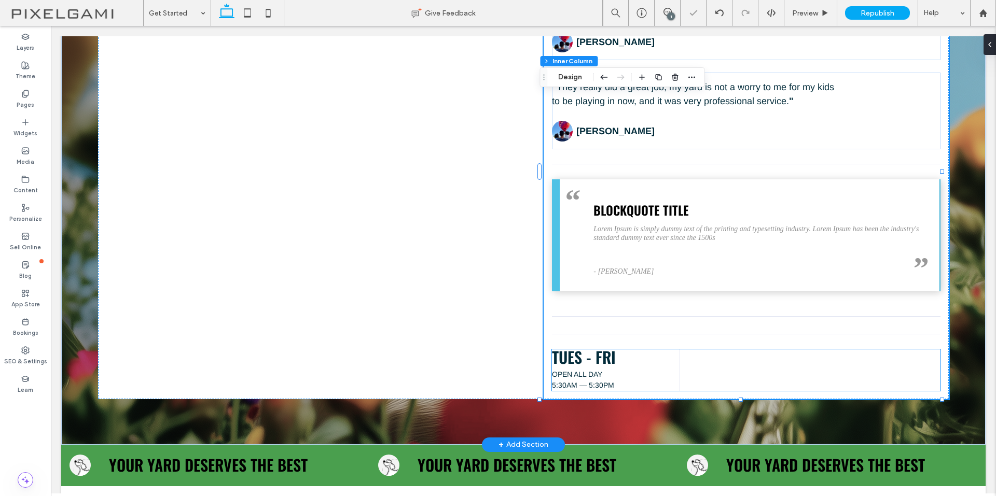
click at [673, 358] on p "Tues - fri" at bounding box center [616, 358] width 128 height 17
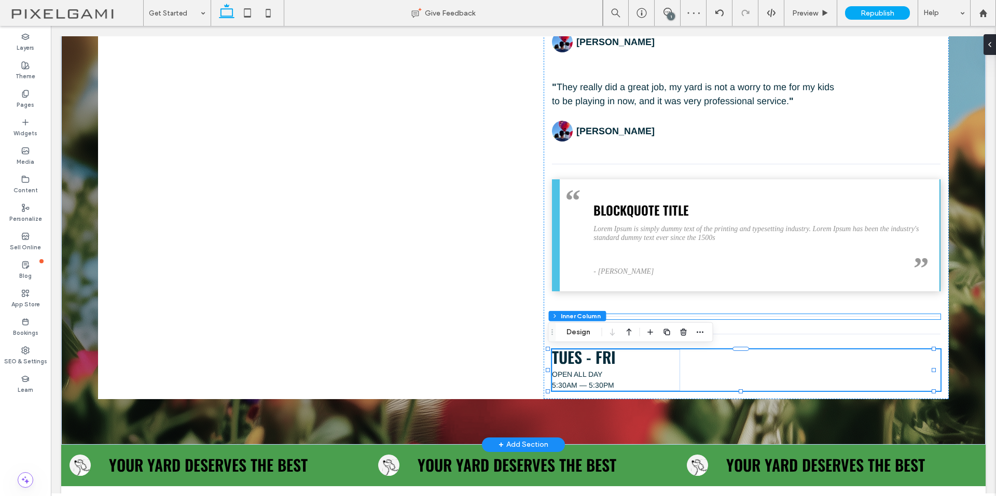
click at [732, 319] on div at bounding box center [746, 316] width 388 height 5
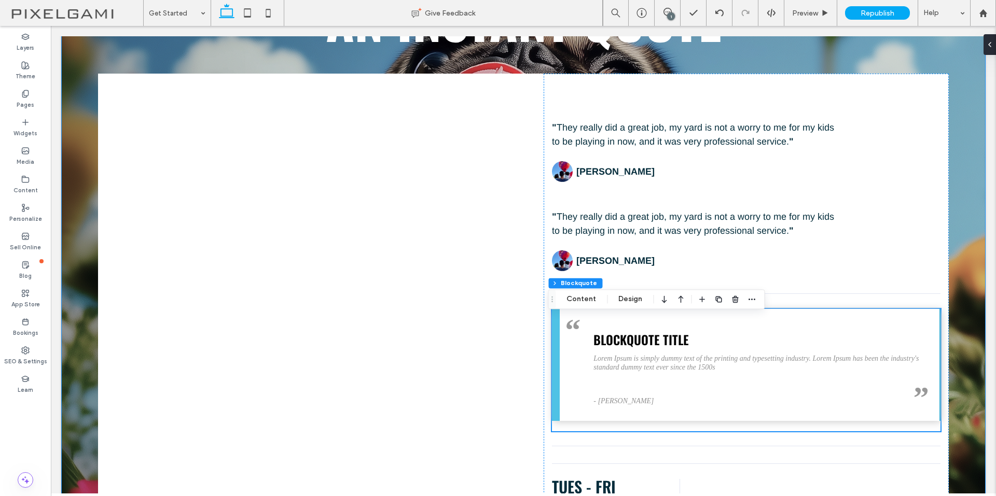
scroll to position [154, 0]
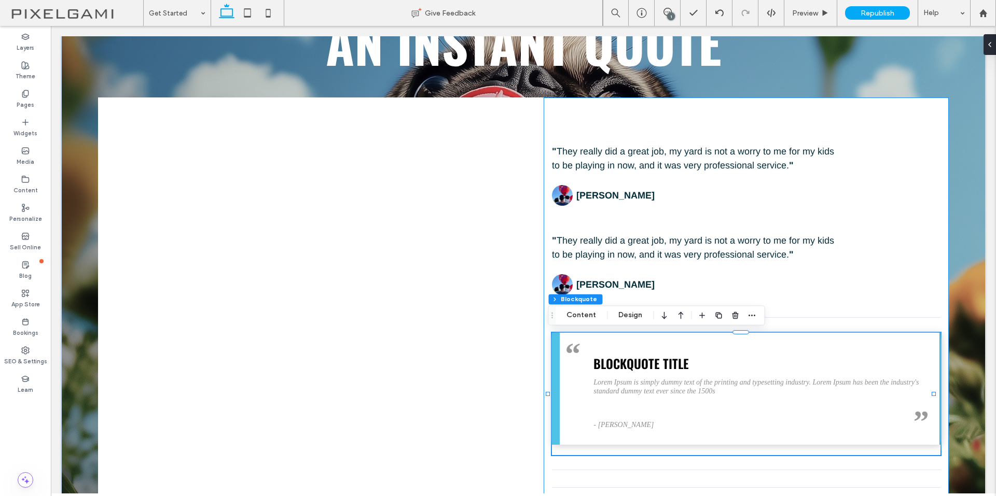
click at [683, 121] on div "" They really did a great job, my yard is not a worry to me for my kids to be p…" at bounding box center [746, 325] width 405 height 455
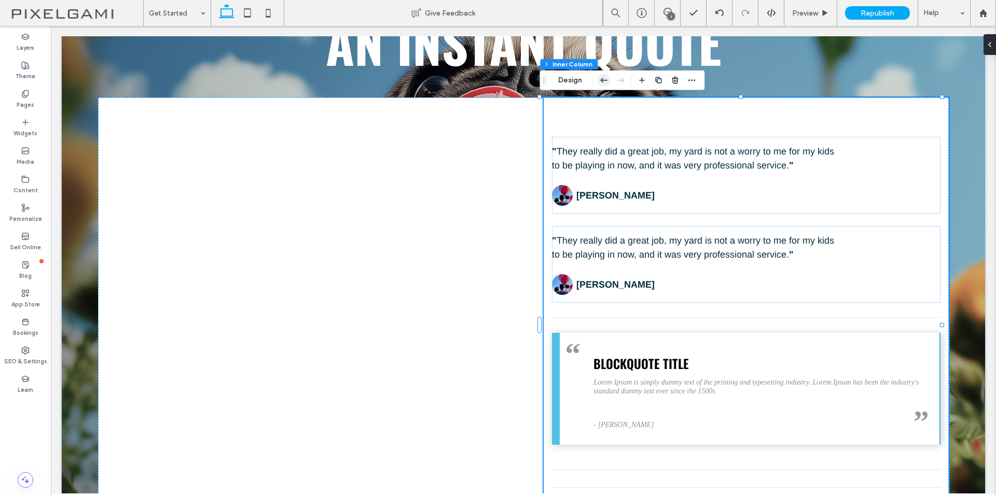
click at [604, 82] on icon "button" at bounding box center [604, 80] width 12 height 19
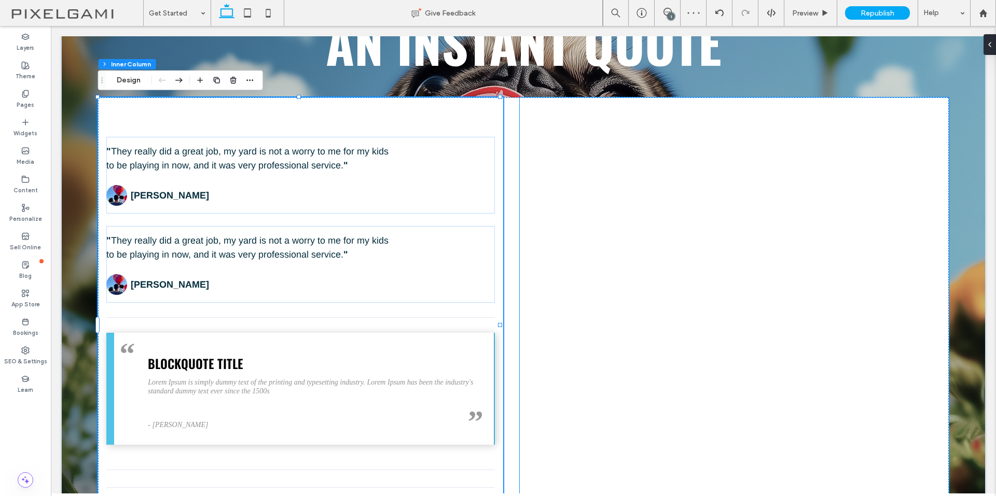
click at [640, 195] on div at bounding box center [734, 325] width 412 height 439
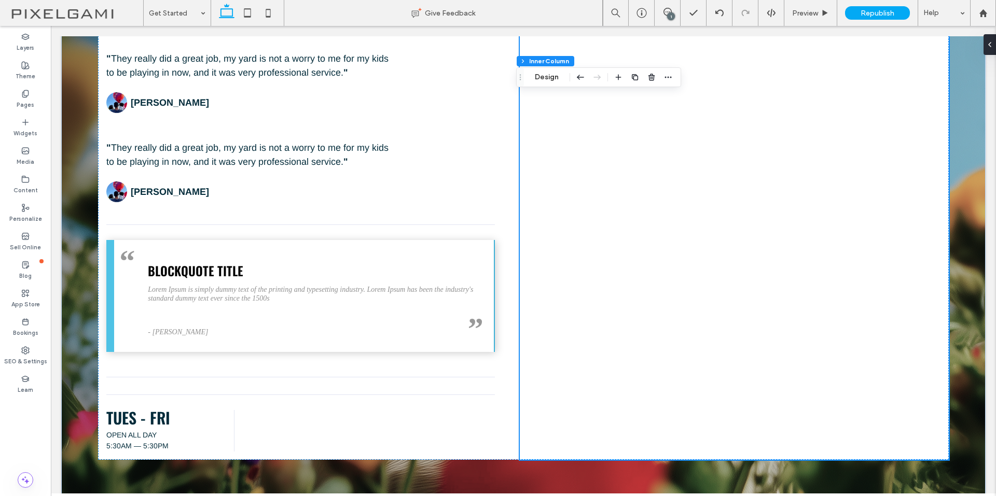
scroll to position [258, 0]
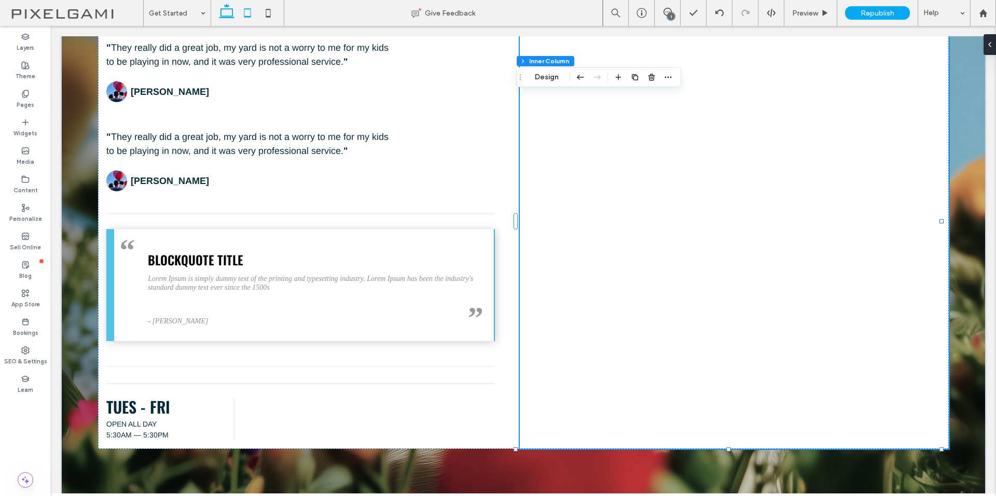
click at [248, 16] on use at bounding box center [247, 12] width 7 height 9
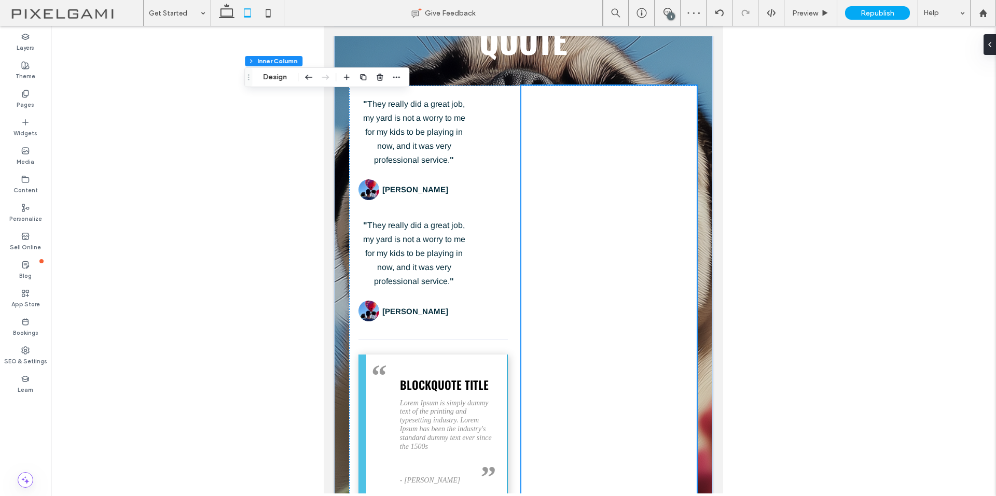
scroll to position [194, 0]
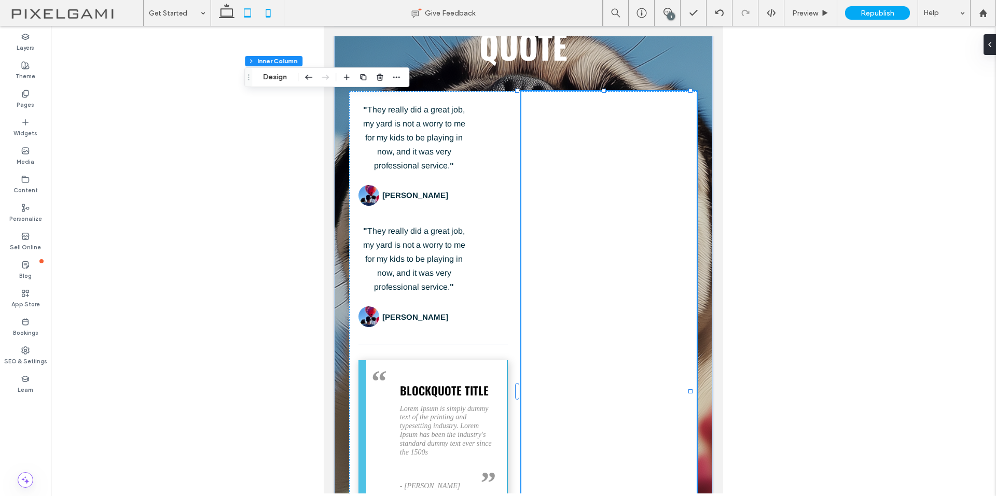
click at [262, 14] on icon at bounding box center [268, 13] width 21 height 21
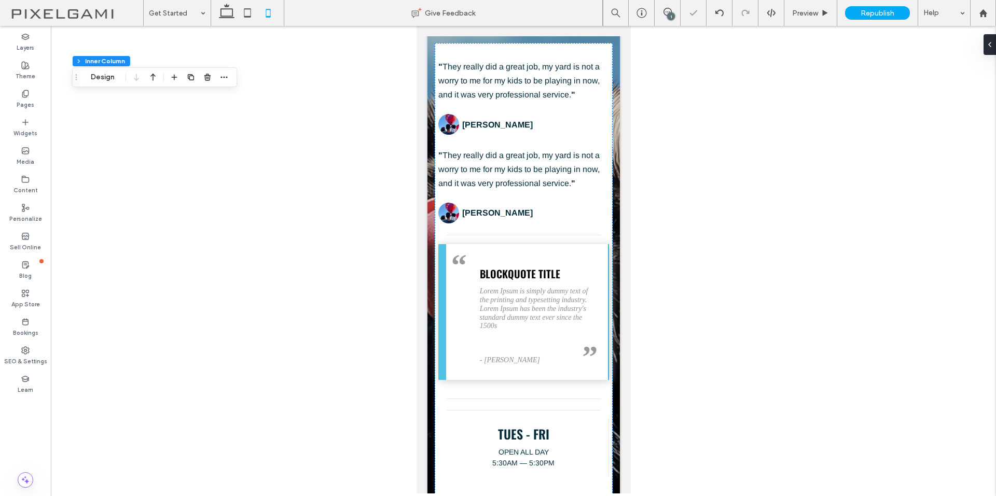
type input "*"
type input "***"
type input "**"
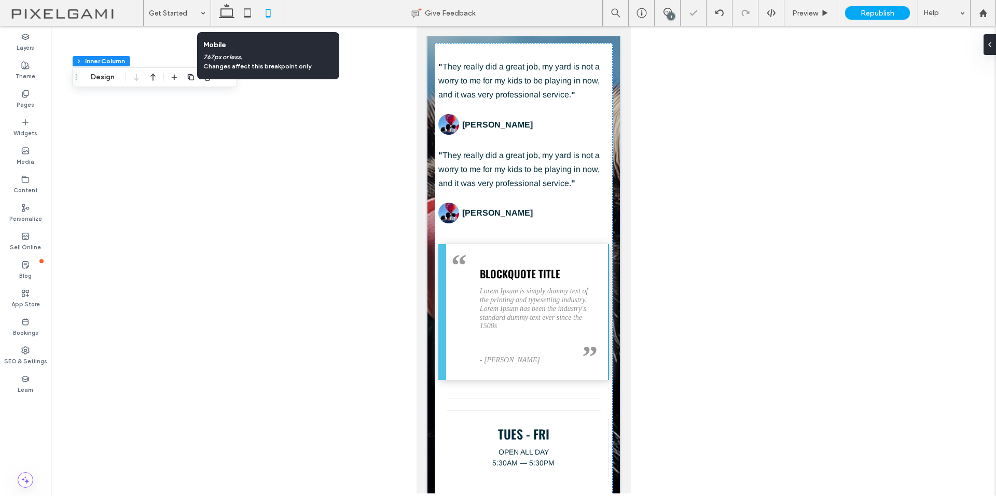
type input "***"
type input "**"
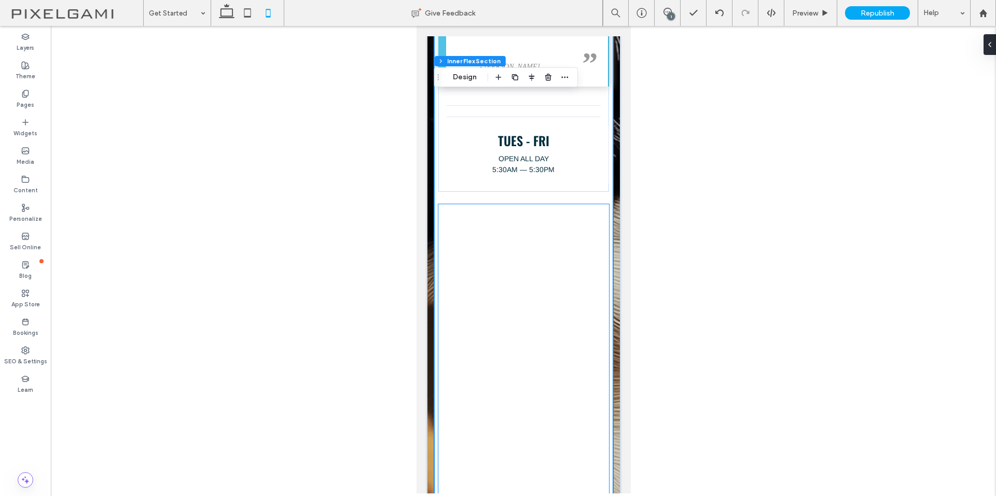
scroll to position [467, 0]
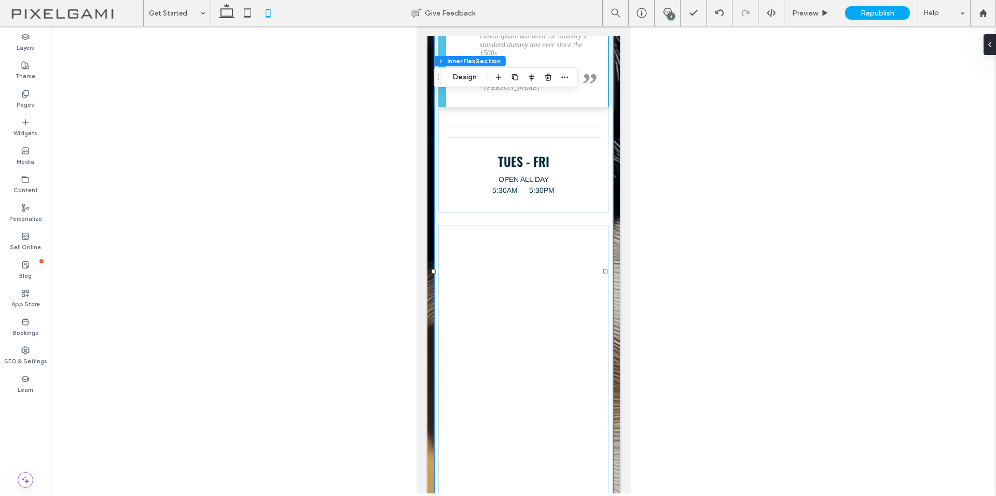
click at [454, 234] on div at bounding box center [523, 492] width 171 height 535
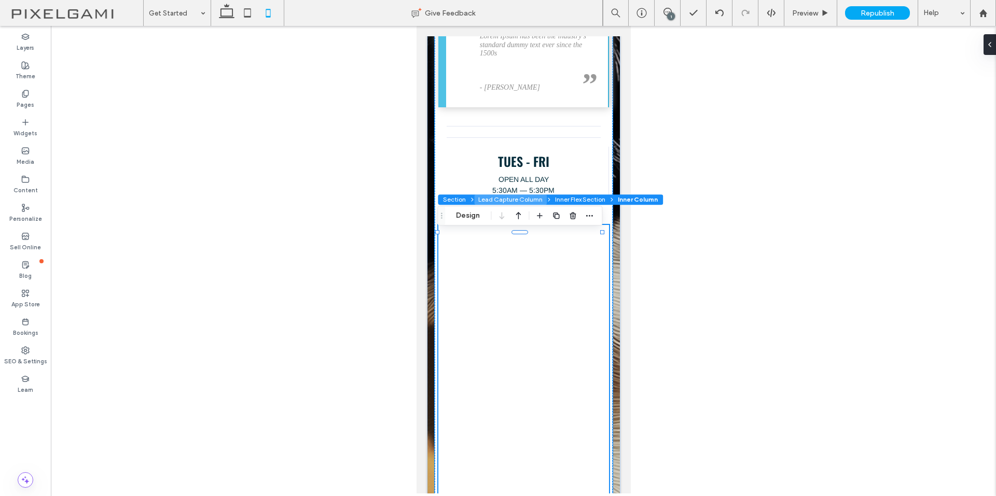
drag, startPoint x: 519, startPoint y: 203, endPoint x: 102, endPoint y: 177, distance: 417.8
click at [518, 203] on button "Lead Capture Column" at bounding box center [510, 200] width 73 height 10
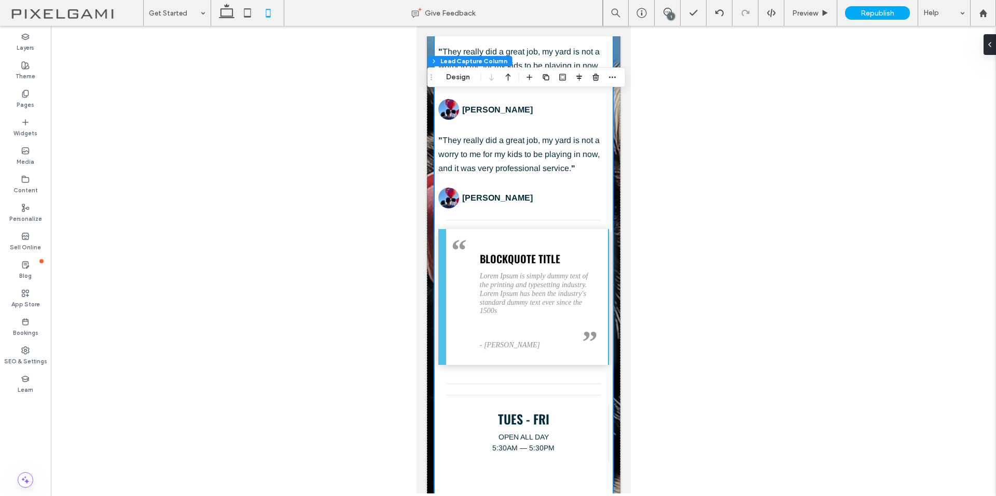
scroll to position [104, 0]
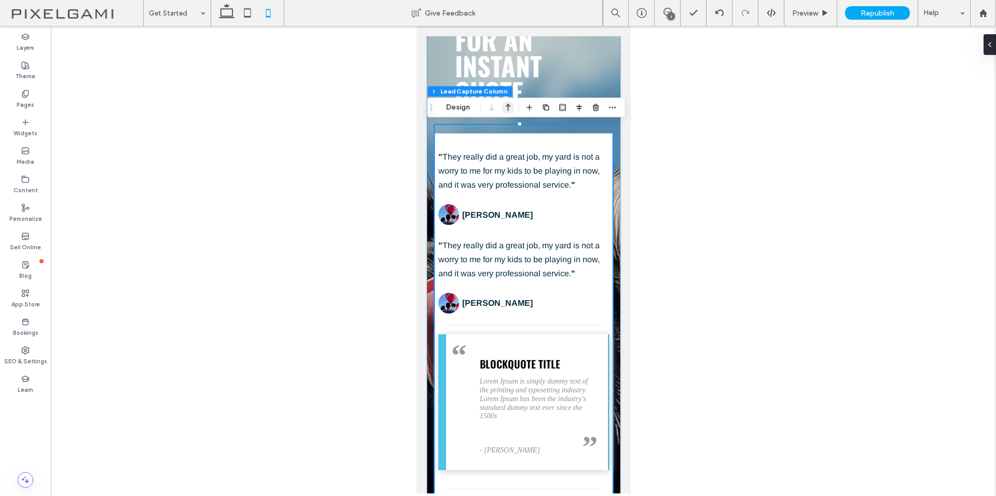
click at [513, 109] on icon "button" at bounding box center [508, 107] width 12 height 19
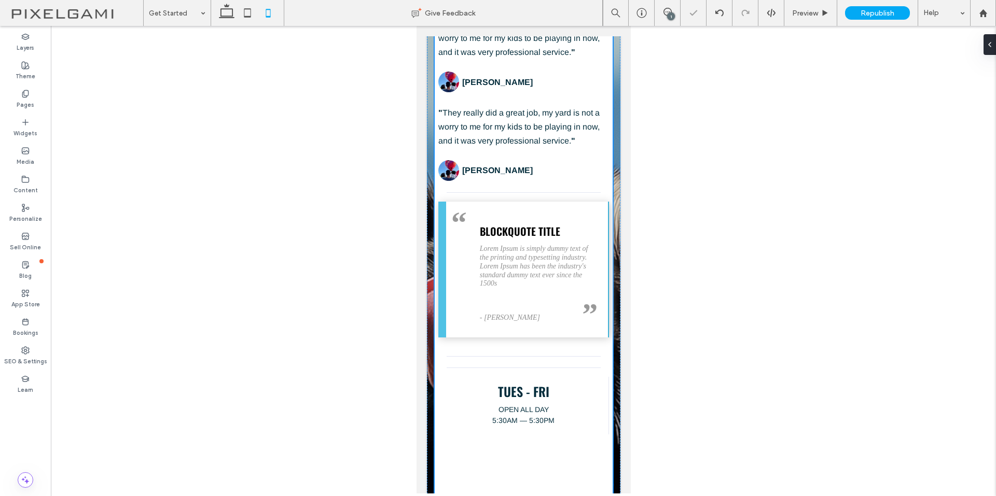
scroll to position [938, 0]
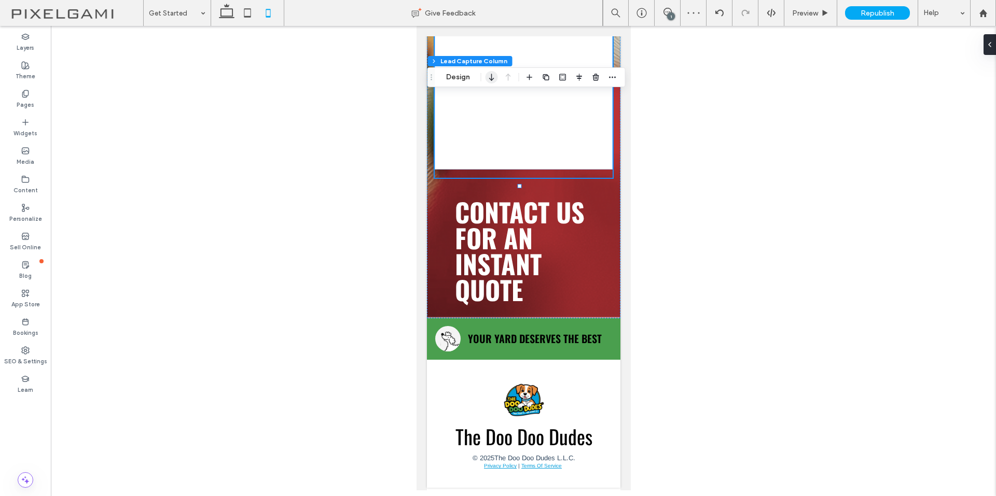
click at [491, 76] on icon "button" at bounding box center [492, 77] width 12 height 19
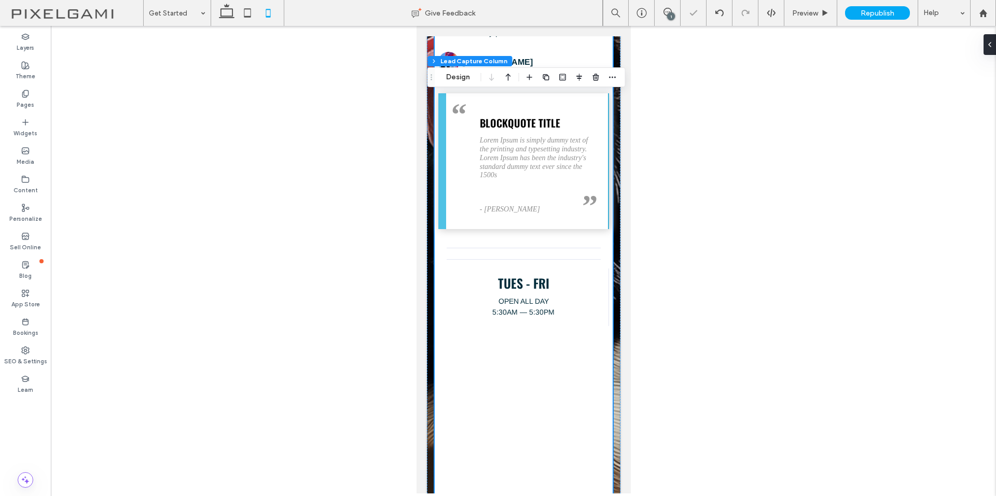
scroll to position [363, 0]
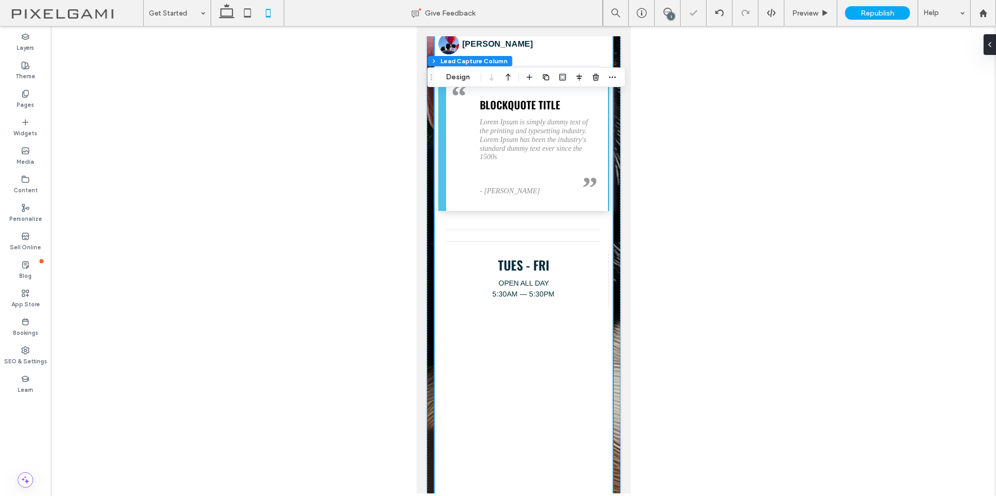
click at [483, 330] on div "" They really did a great job, my yard is not a worry to me for my kids to be p…" at bounding box center [523, 371] width 178 height 995
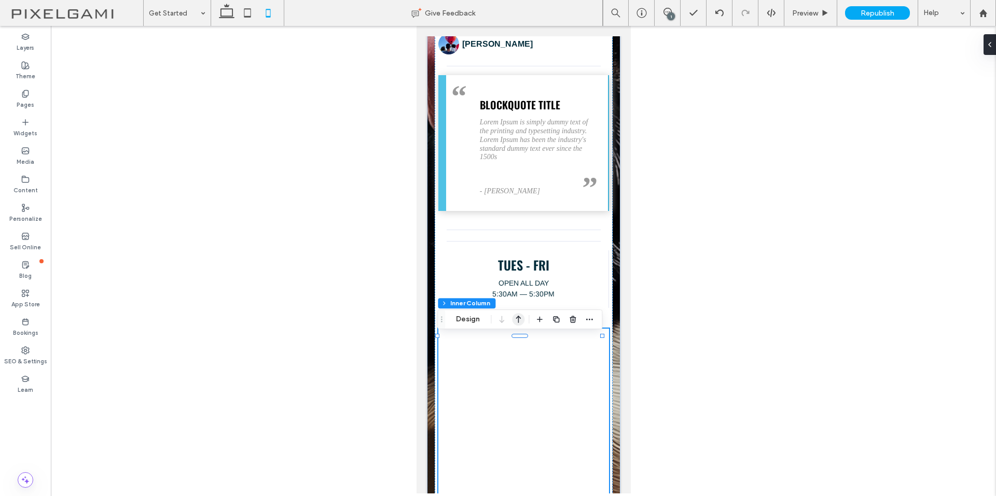
click at [516, 317] on icon "button" at bounding box center [518, 319] width 12 height 19
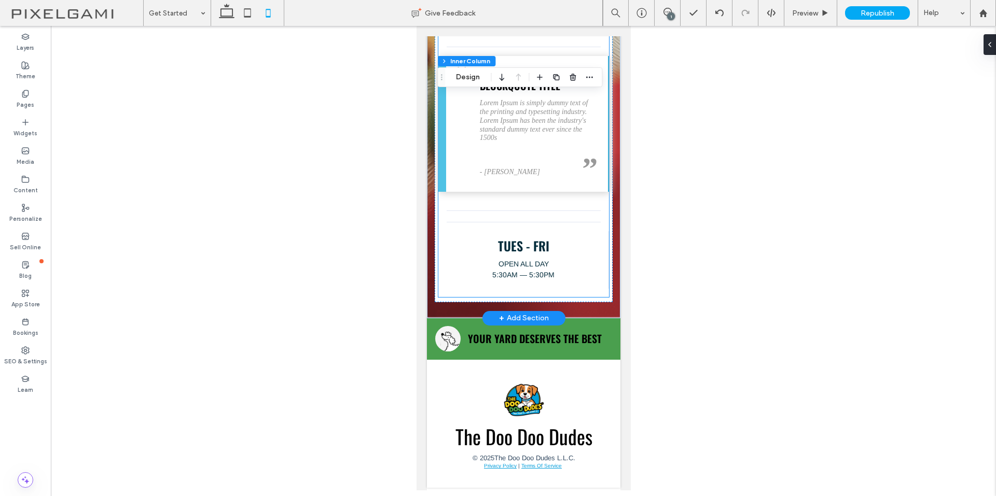
scroll to position [938, 0]
drag, startPoint x: 218, startPoint y: 13, endPoint x: 464, endPoint y: 71, distance: 252.5
click at [218, 12] on icon at bounding box center [226, 13] width 21 height 21
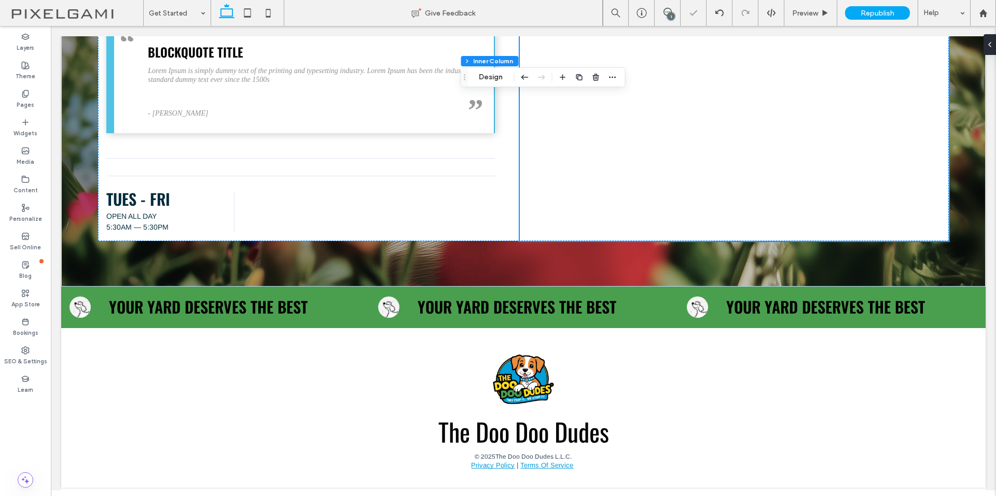
type input "**"
type input "*"
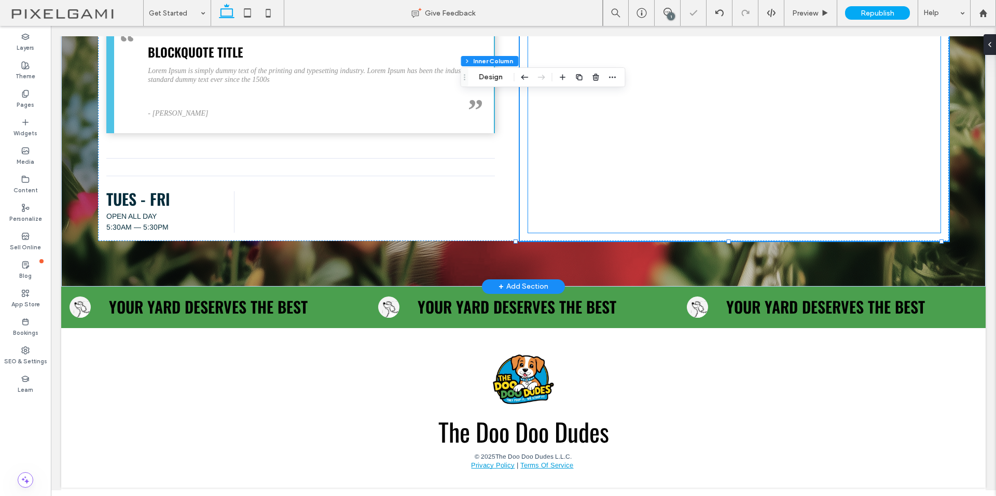
type input "****"
type input "*"
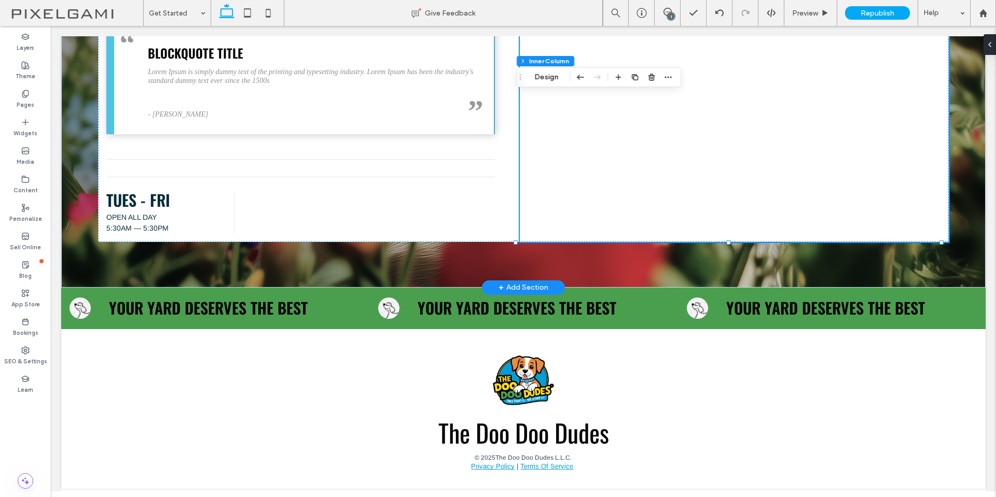
scroll to position [464, 0]
